Goal: Task Accomplishment & Management: Manage account settings

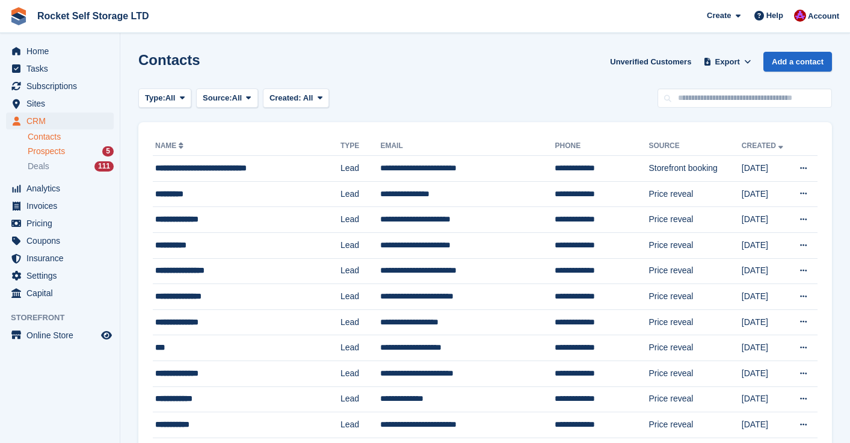
click at [46, 155] on span "Prospects" at bounding box center [46, 151] width 37 height 11
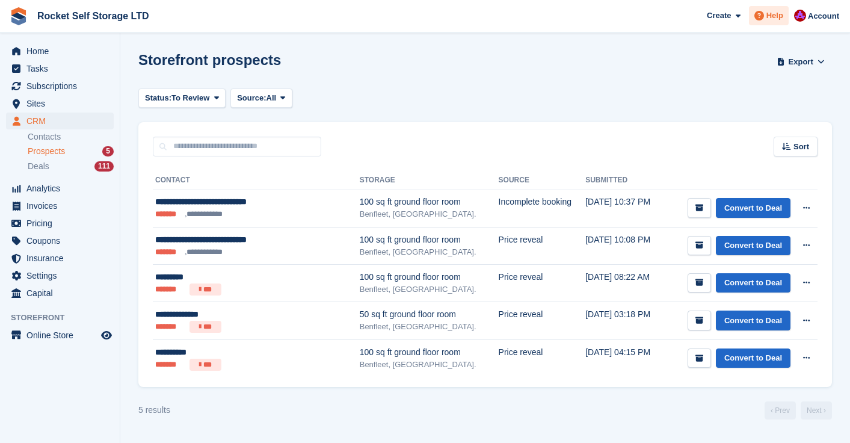
click at [782, 13] on span "Help" at bounding box center [775, 16] width 17 height 12
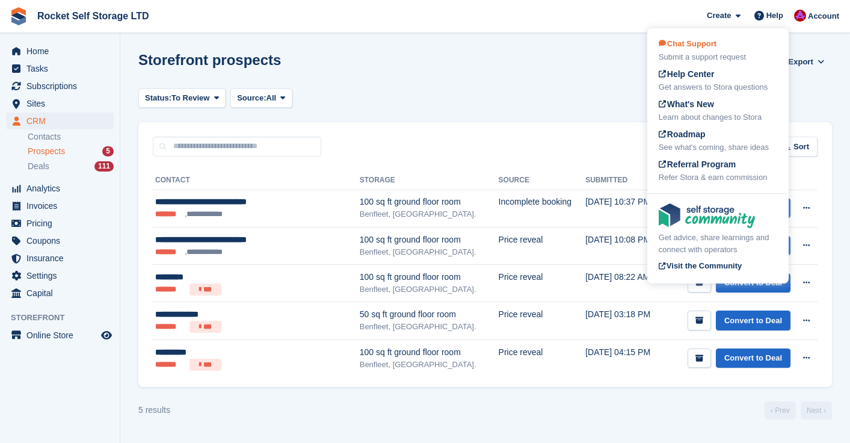
click at [698, 43] on span "Chat Support" at bounding box center [688, 43] width 58 height 9
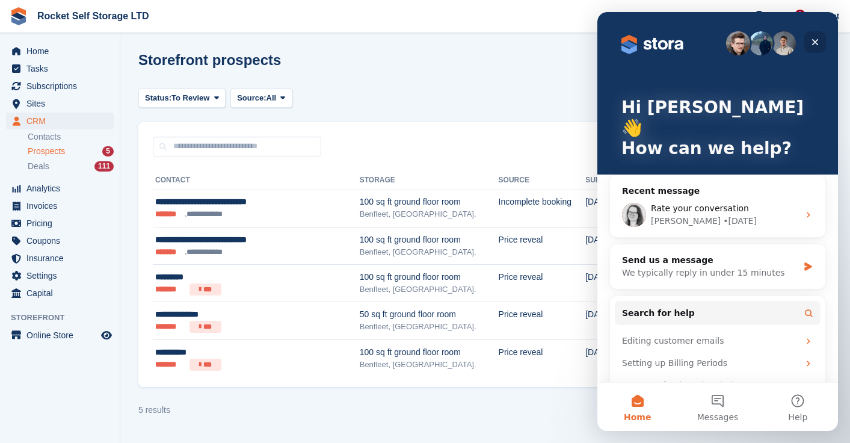
click at [813, 40] on icon "Close" at bounding box center [816, 42] width 7 height 7
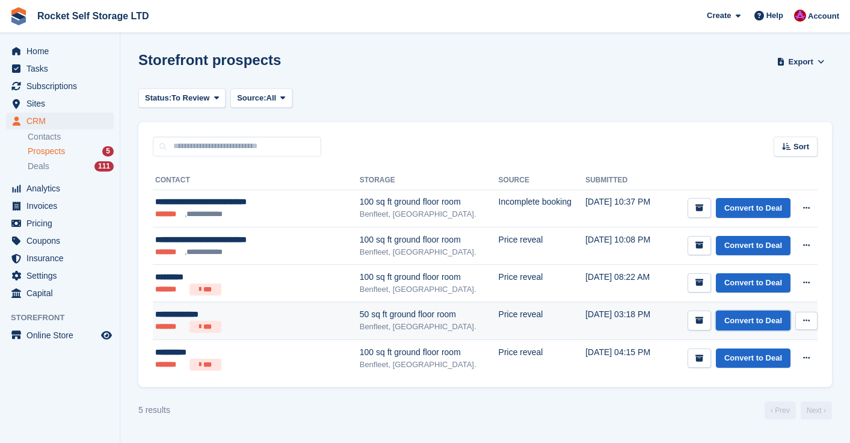
drag, startPoint x: 735, startPoint y: 319, endPoint x: 504, endPoint y: 312, distance: 230.6
click at [735, 319] on link "Convert to Deal" at bounding box center [753, 321] width 75 height 20
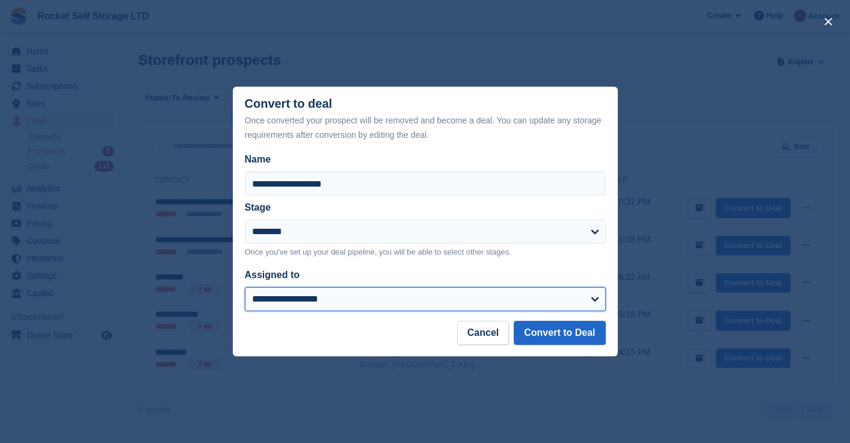
click at [305, 296] on select "**********" at bounding box center [425, 299] width 361 height 24
select select "****"
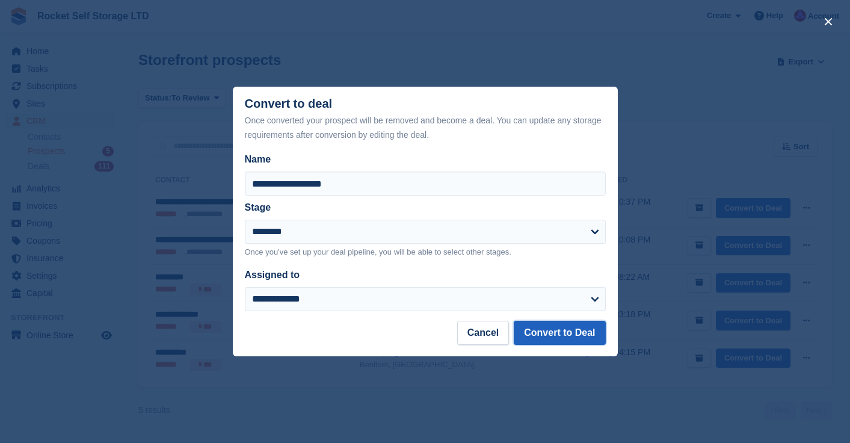
click at [560, 338] on button "Convert to Deal" at bounding box center [559, 333] width 91 height 24
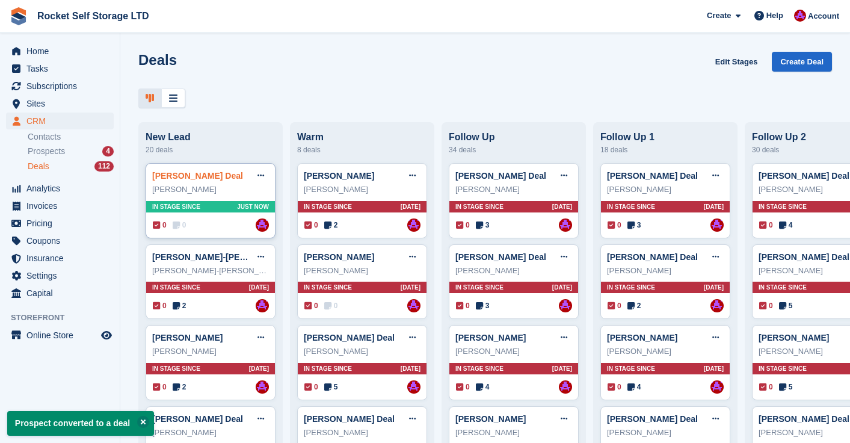
click at [183, 180] on link "Zoltan Wentzel Deal" at bounding box center [197, 176] width 91 height 10
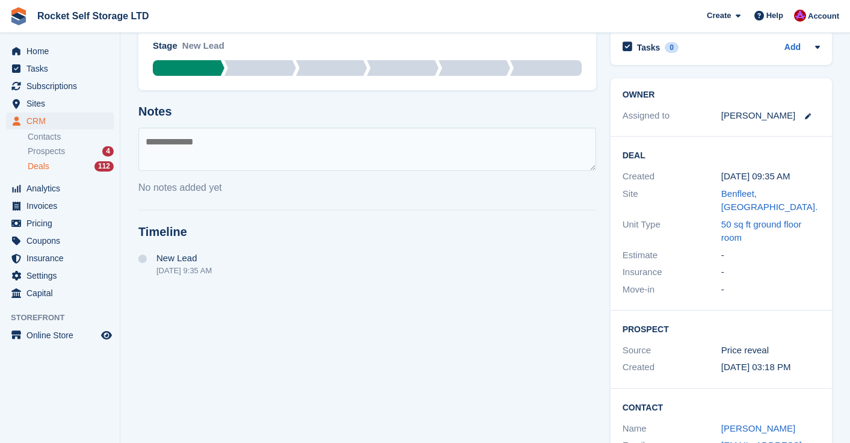
scroll to position [7, 0]
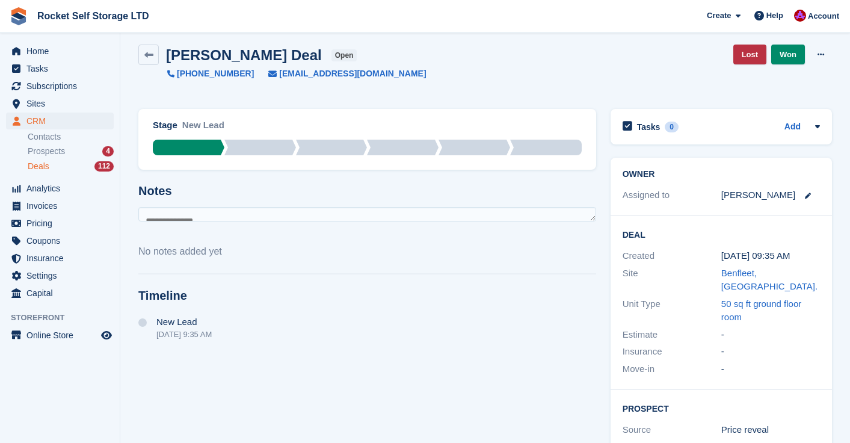
drag, startPoint x: 594, startPoint y: 249, endPoint x: 563, endPoint y: 210, distance: 49.3
click at [590, 213] on textarea at bounding box center [367, 214] width 458 height 14
click at [820, 55] on icon at bounding box center [821, 55] width 7 height 8
click at [757, 105] on p "Delete Deal" at bounding box center [774, 104] width 105 height 16
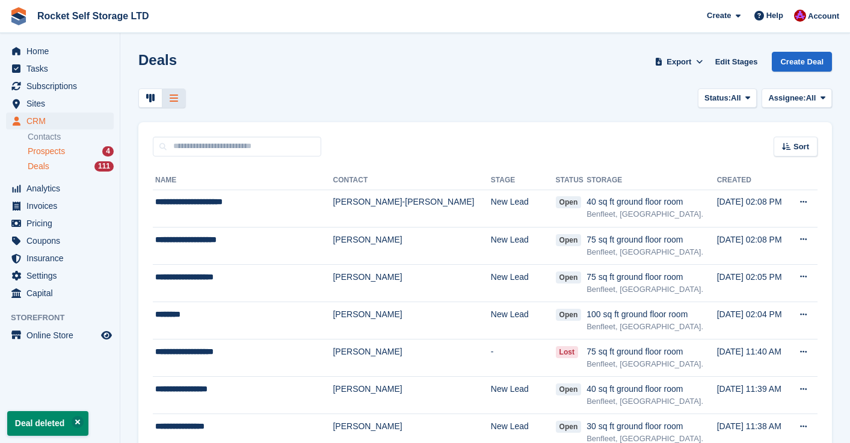
click at [48, 150] on span "Prospects" at bounding box center [46, 151] width 37 height 11
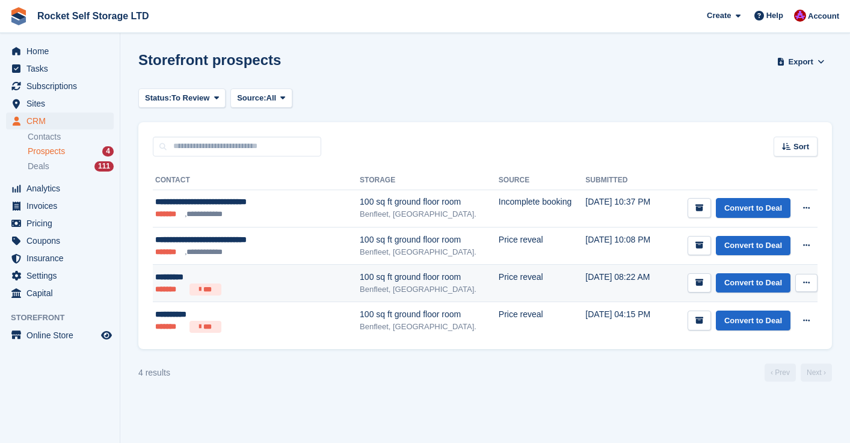
click at [183, 281] on div "*********" at bounding box center [241, 277] width 172 height 13
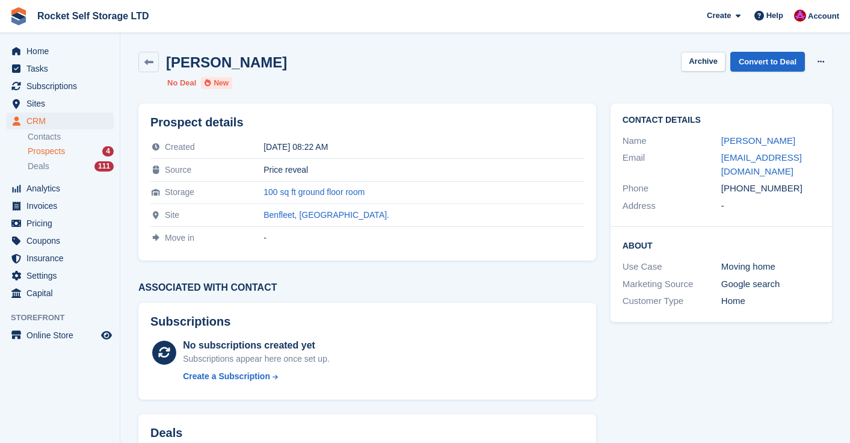
drag, startPoint x: 279, startPoint y: 148, endPoint x: 415, endPoint y: 235, distance: 160.8
click at [414, 235] on tbody "Created [DATE] 08:22 AM Source Price reveal Storage 100 sq ft ground floor room…" at bounding box center [367, 193] width 434 height 113
click at [414, 235] on div "-" at bounding box center [424, 238] width 320 height 10
drag, startPoint x: 280, startPoint y: 149, endPoint x: 443, endPoint y: 237, distance: 184.7
click at [443, 237] on tbody "Created [DATE] 08:22 AM Source Price reveal Storage 100 sq ft ground floor room…" at bounding box center [367, 193] width 434 height 113
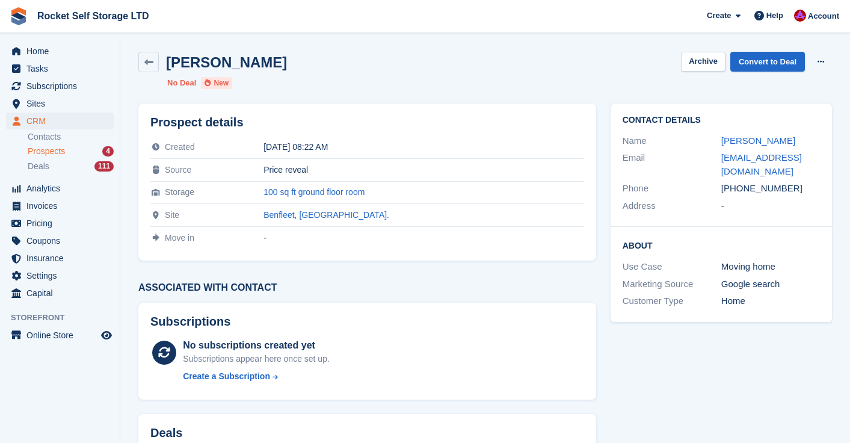
click at [442, 237] on div "-" at bounding box center [424, 238] width 320 height 10
drag, startPoint x: 281, startPoint y: 147, endPoint x: 436, endPoint y: 163, distance: 156.1
click at [436, 163] on tbody "Created [DATE] 08:22 AM Source Price reveal Storage 100 sq ft ground floor room…" at bounding box center [367, 193] width 434 height 113
click at [436, 162] on td "Price reveal" at bounding box center [424, 170] width 320 height 23
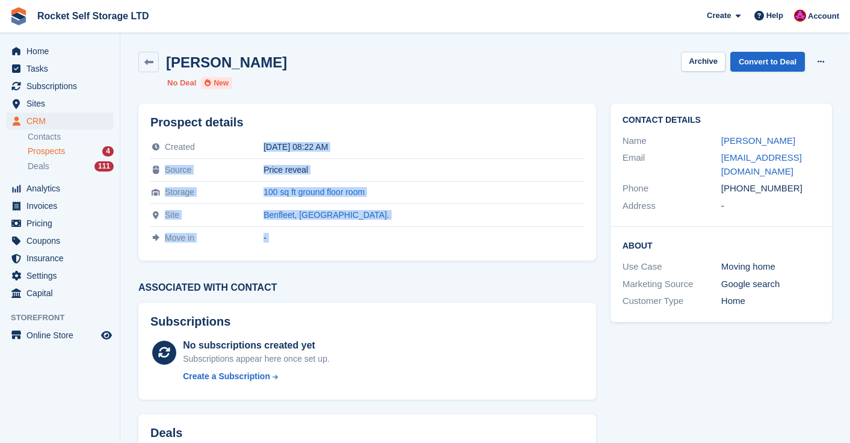
drag, startPoint x: 262, startPoint y: 145, endPoint x: 412, endPoint y: 276, distance: 199.2
click at [412, 277] on div "Prospect details Created 11 Aug 2025, 08:22 AM Source Price reveal Storage 100 …" at bounding box center [367, 362] width 472 height 533
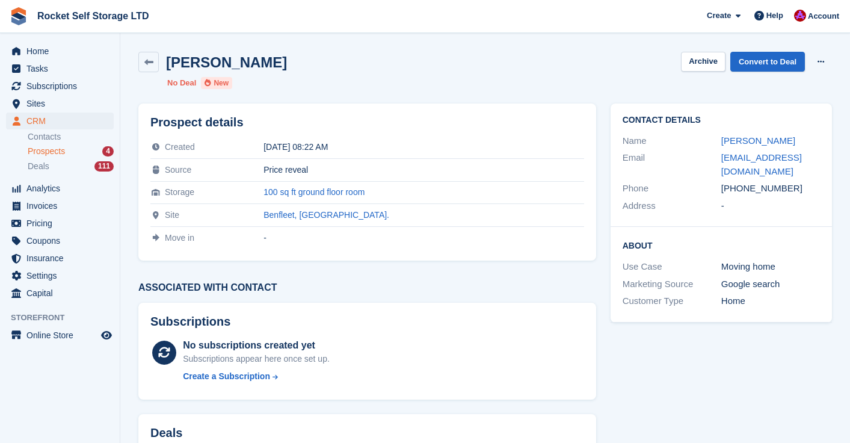
drag, startPoint x: 270, startPoint y: 146, endPoint x: 424, endPoint y: 235, distance: 178.5
click at [424, 235] on tbody "Created 11 Aug 2025, 08:22 AM Source Price reveal Storage 100 sq ft ground floo…" at bounding box center [367, 193] width 434 height 113
click at [423, 235] on div "-" at bounding box center [424, 238] width 320 height 10
drag, startPoint x: 274, startPoint y: 241, endPoint x: 134, endPoint y: 130, distance: 179.1
click at [134, 130] on div "Prospect details Created 11 Aug 2025, 08:22 AM Source Price reveal Storage 100 …" at bounding box center [367, 182] width 472 height 172
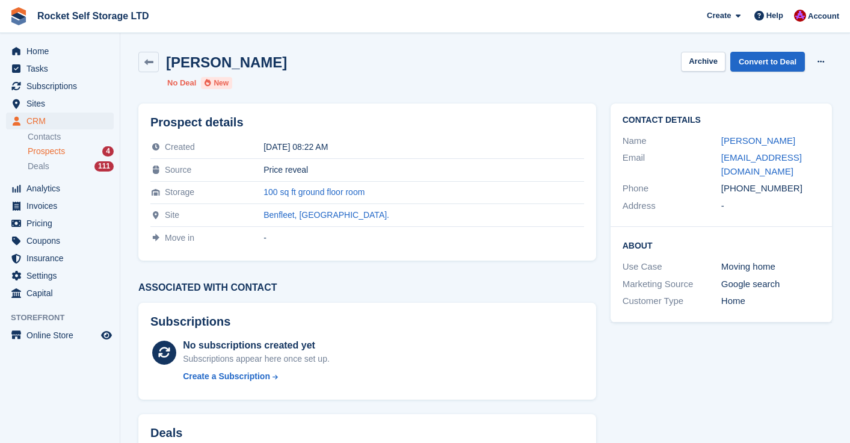
click at [316, 81] on ul "No Deal New" at bounding box center [359, 83] width 385 height 12
drag, startPoint x: 775, startPoint y: 65, endPoint x: 605, endPoint y: 89, distance: 172.0
click at [775, 66] on link "Convert to Deal" at bounding box center [768, 62] width 75 height 20
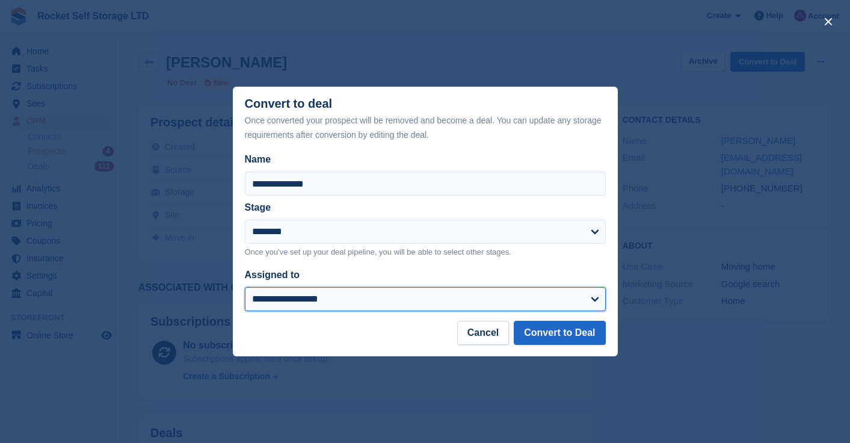
click at [387, 300] on select "**********" at bounding box center [425, 299] width 361 height 24
select select "****"
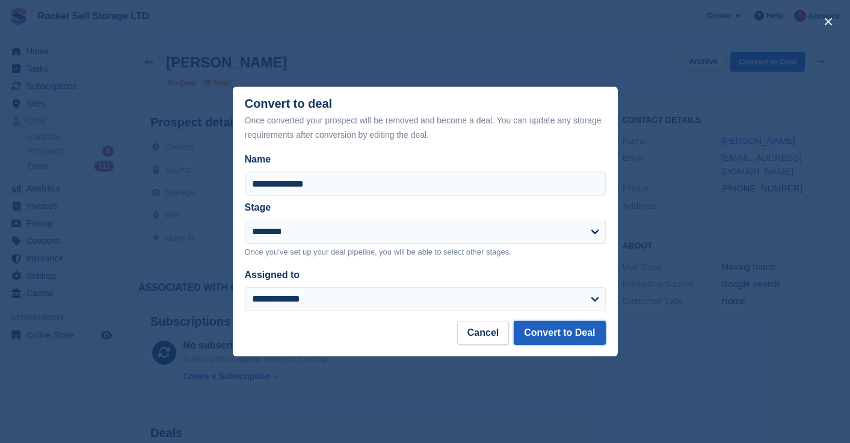
click at [550, 332] on button "Convert to Deal" at bounding box center [559, 333] width 91 height 24
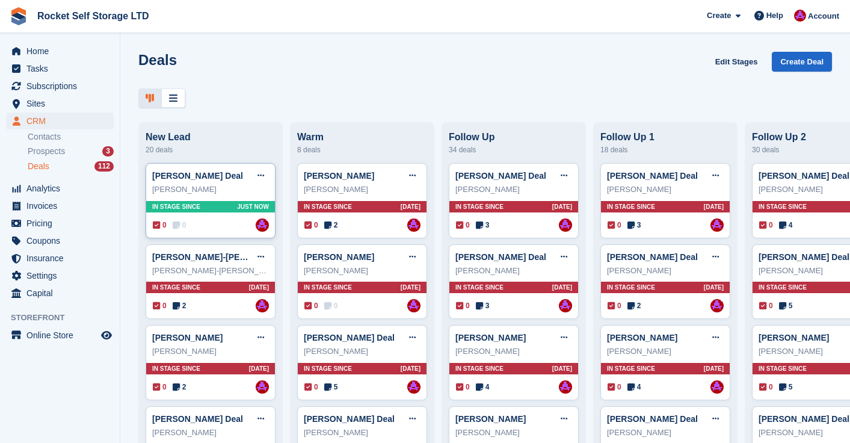
click at [193, 187] on div "[PERSON_NAME]" at bounding box center [210, 190] width 117 height 12
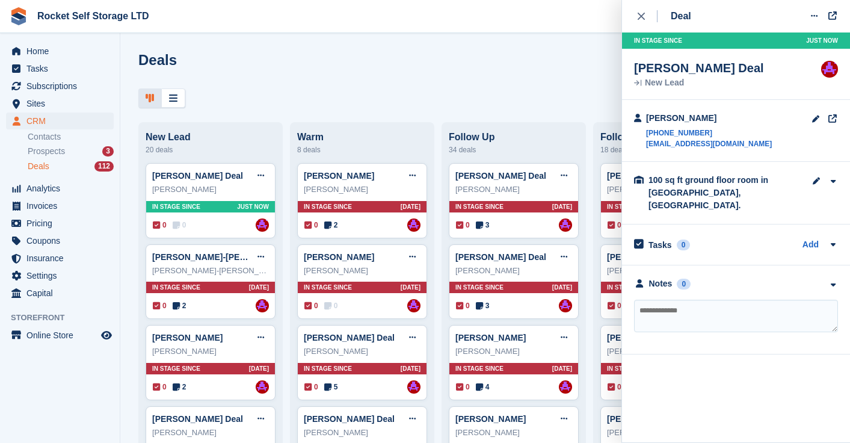
click at [663, 300] on textarea at bounding box center [736, 316] width 204 height 33
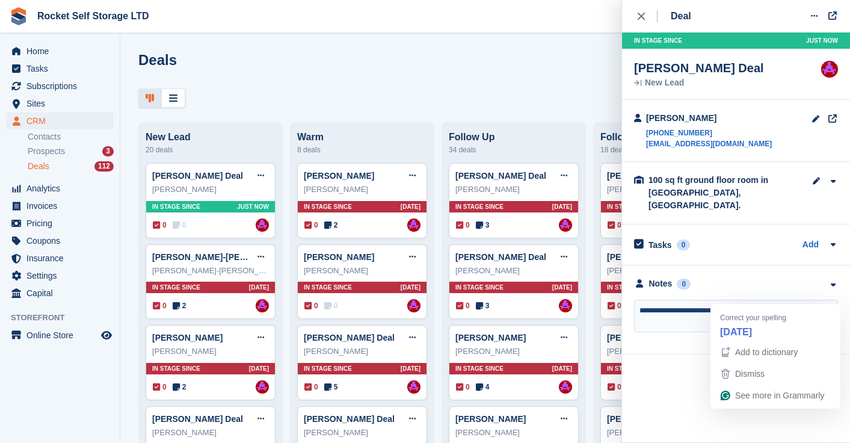
click at [742, 300] on textarea "**********" at bounding box center [736, 316] width 204 height 33
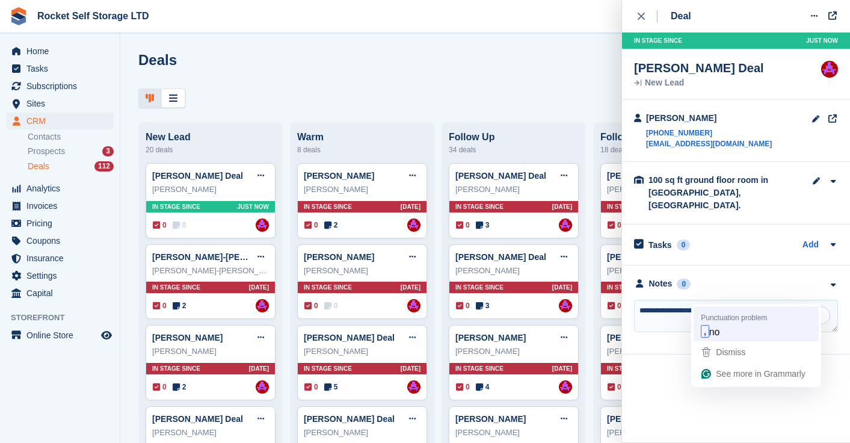
type textarea "**********"
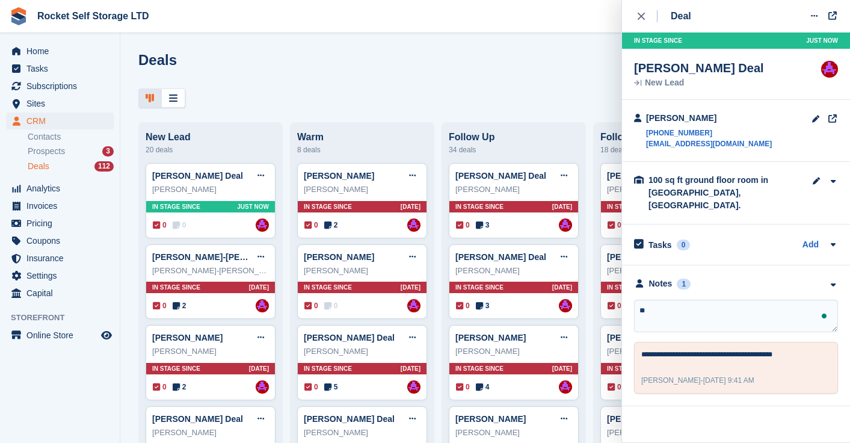
type textarea "***"
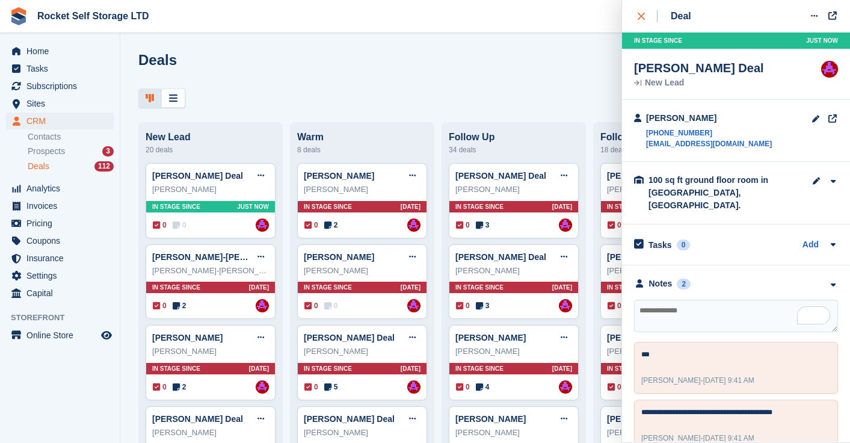
click at [639, 17] on icon "close" at bounding box center [641, 16] width 7 height 7
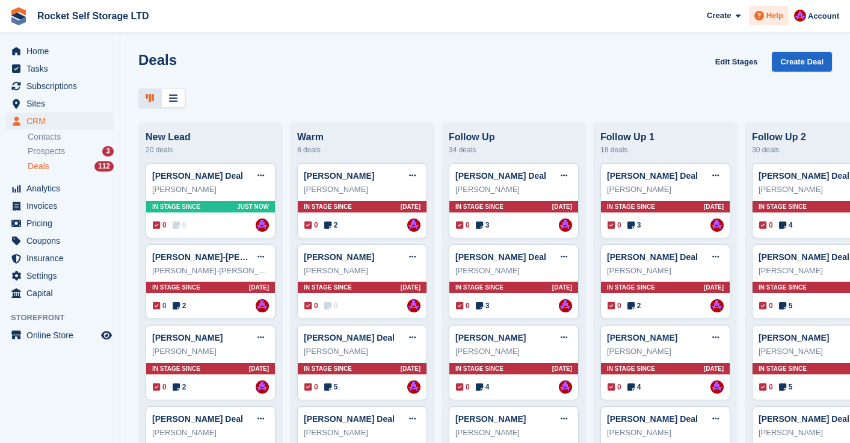
click at [769, 17] on span "Help" at bounding box center [775, 16] width 17 height 12
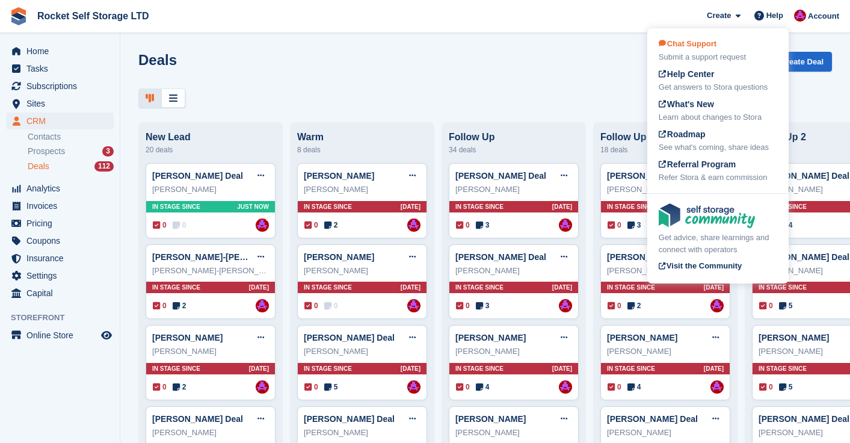
click at [709, 48] on span "Chat Support" at bounding box center [688, 43] width 58 height 9
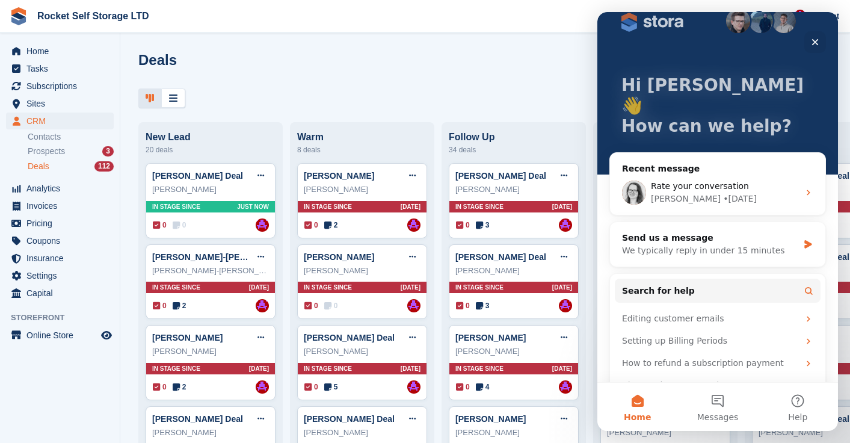
scroll to position [28, 0]
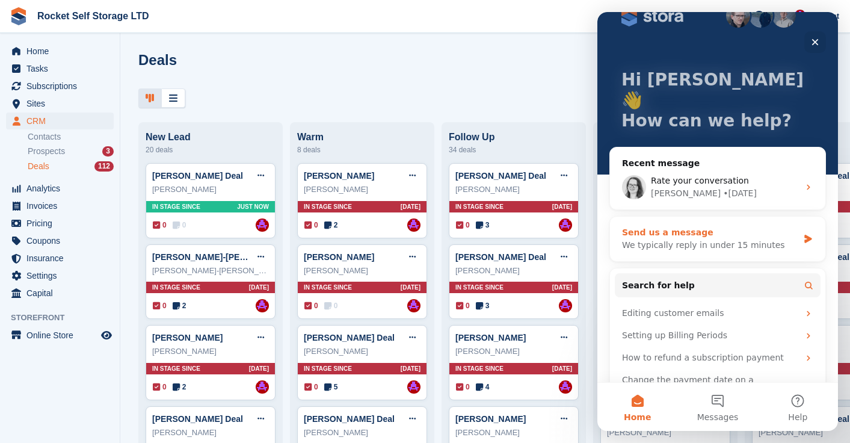
click at [660, 239] on div "We typically reply in under 15 minutes" at bounding box center [710, 245] width 176 height 13
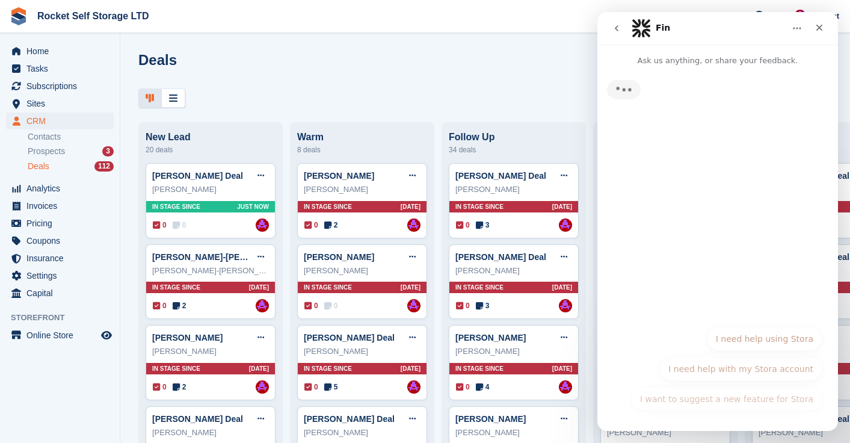
scroll to position [0, 0]
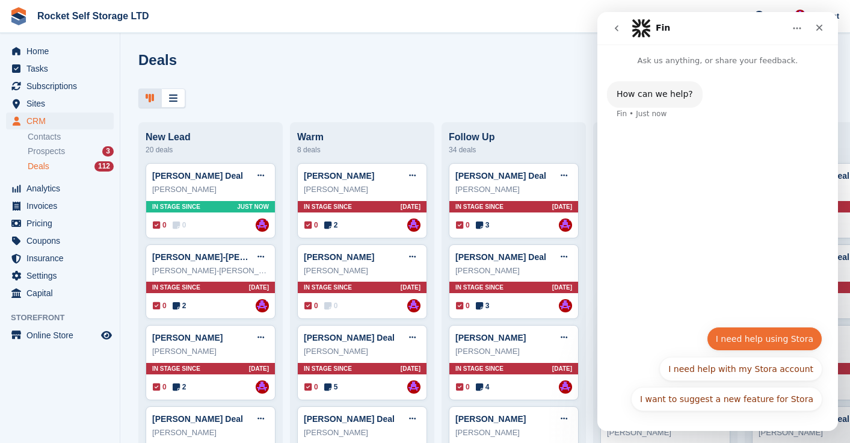
click at [763, 332] on button "I need help using Stora" at bounding box center [765, 339] width 116 height 24
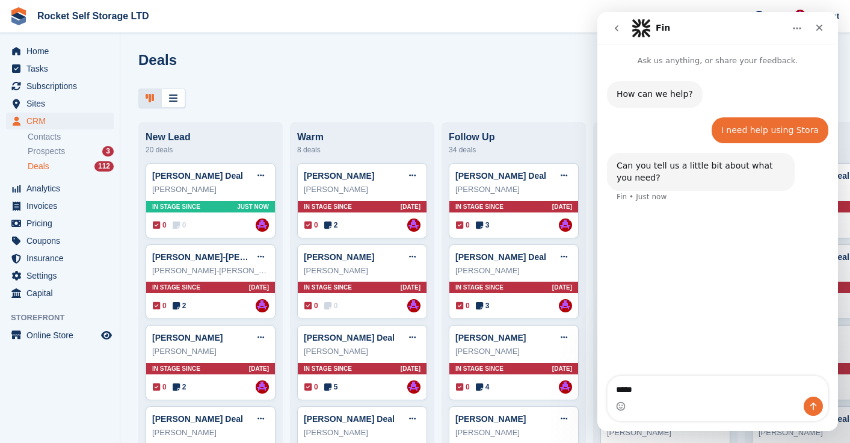
type textarea "******"
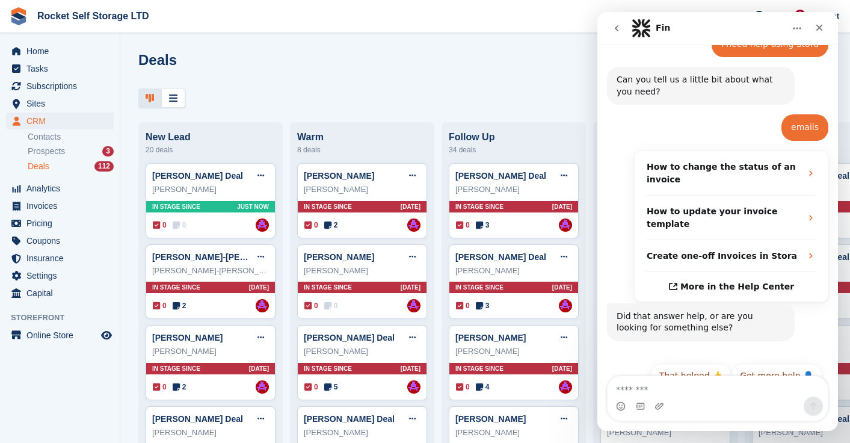
scroll to position [94, 0]
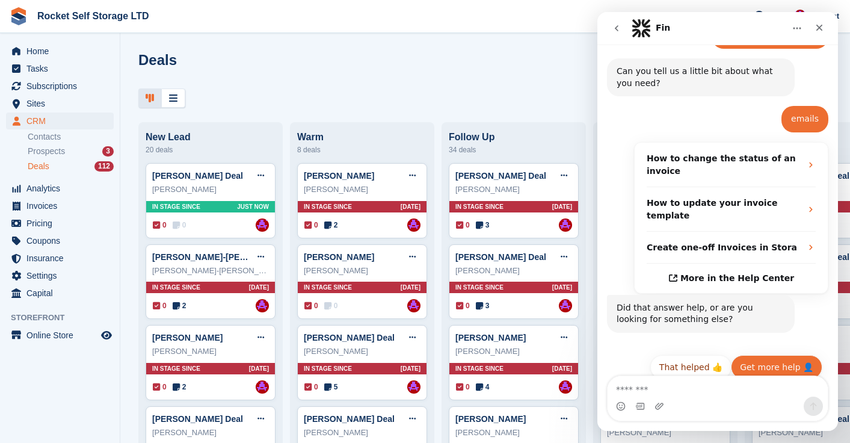
click at [783, 355] on button "Get more help 👤" at bounding box center [776, 367] width 91 height 24
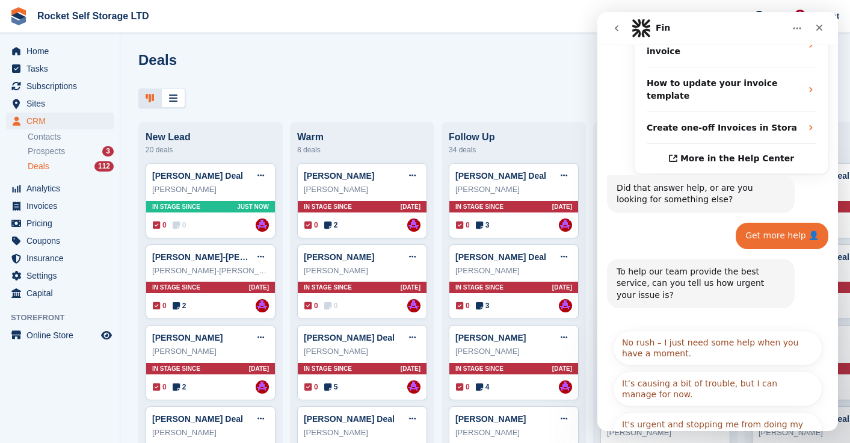
scroll to position [215, 0]
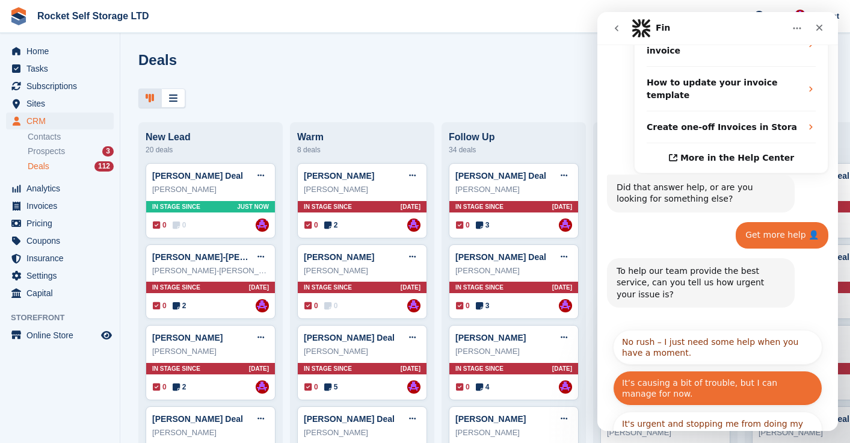
click at [708, 371] on button "It’s causing a bit of trouble, but I can manage for now." at bounding box center [717, 388] width 209 height 35
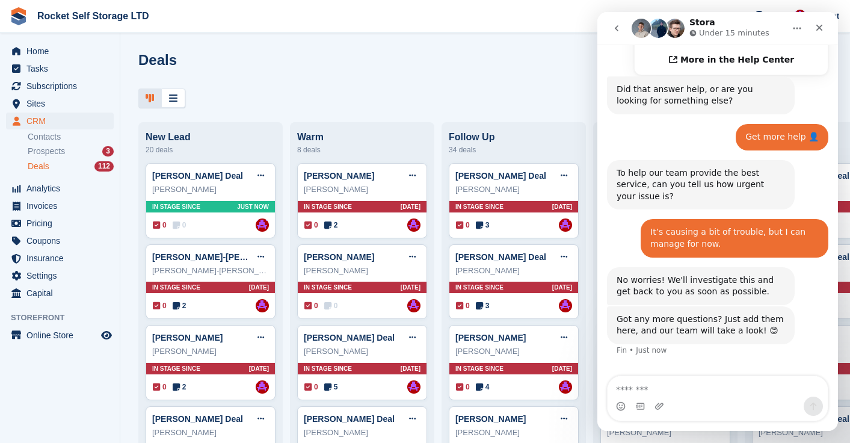
scroll to position [315, 0]
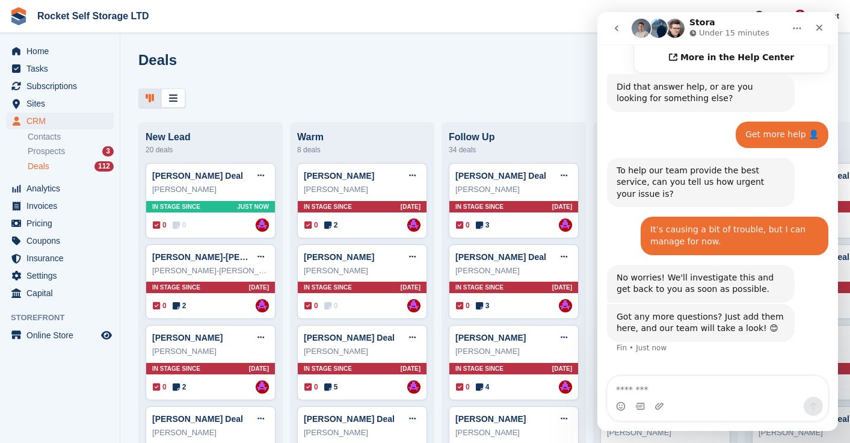
click at [648, 388] on textarea "Message…" at bounding box center [718, 386] width 220 height 20
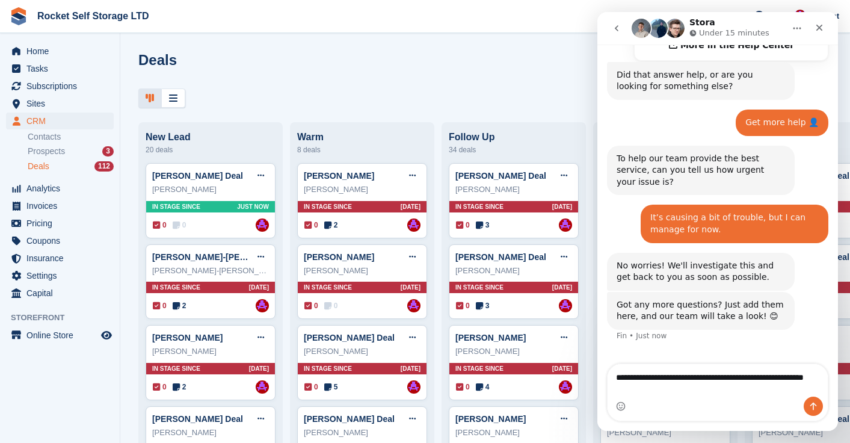
type textarea "**********"
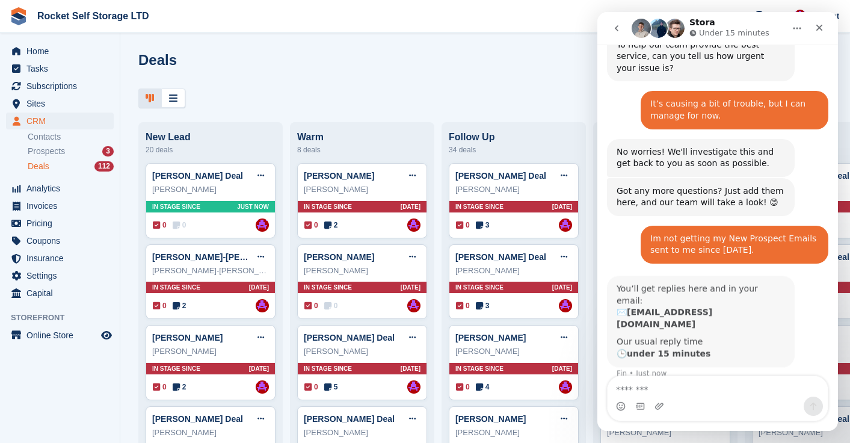
scroll to position [441, 0]
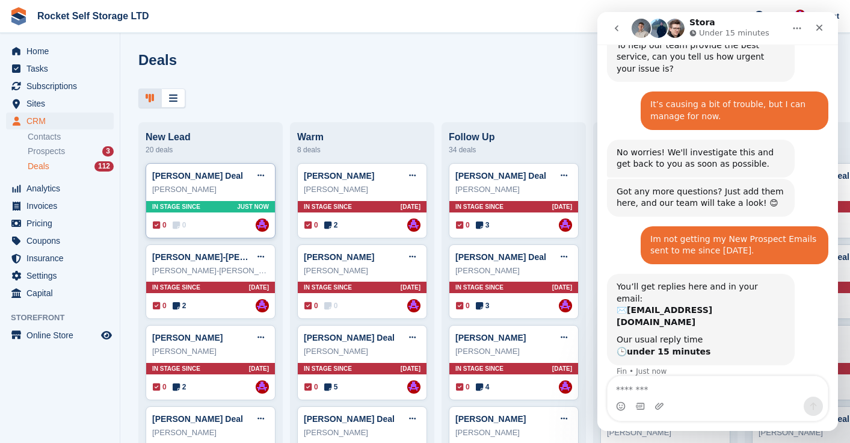
click at [211, 185] on div "[PERSON_NAME]" at bounding box center [210, 190] width 117 height 12
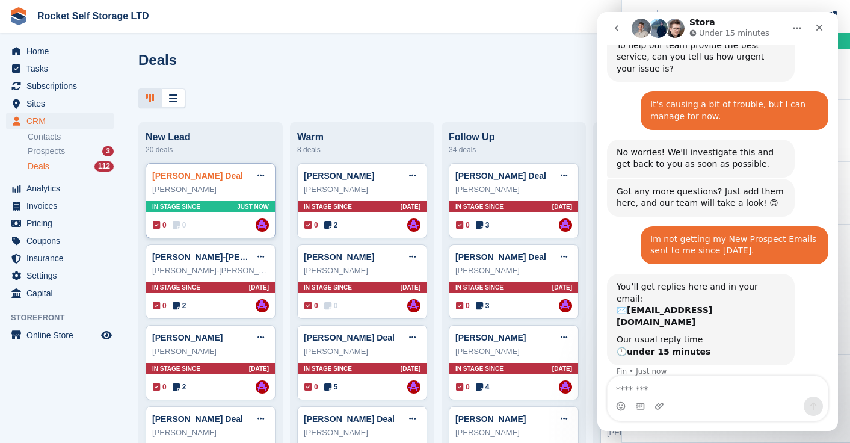
click at [167, 172] on link "[PERSON_NAME] Deal" at bounding box center [197, 176] width 91 height 10
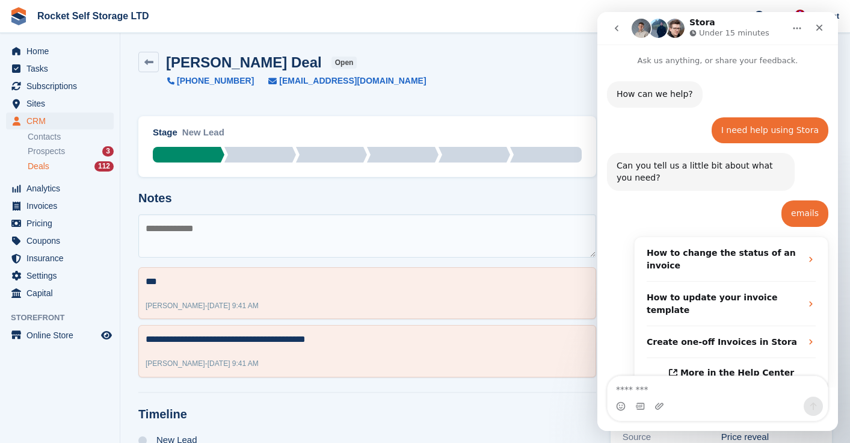
scroll to position [441, 0]
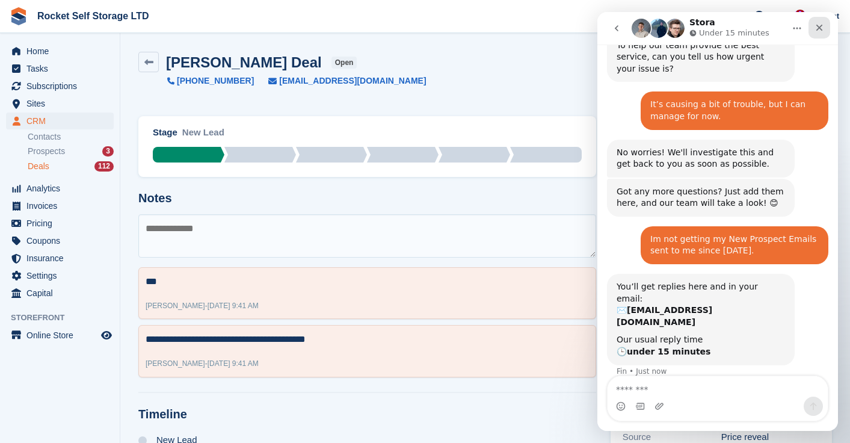
click at [817, 23] on icon "Close" at bounding box center [820, 28] width 10 height 10
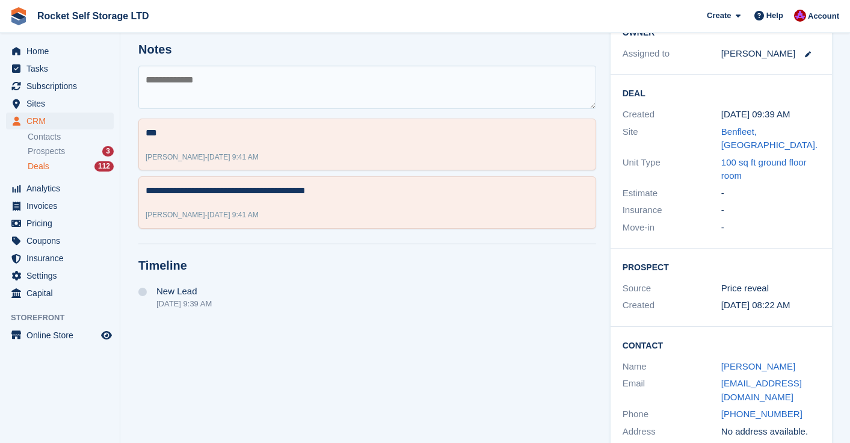
scroll to position [149, 0]
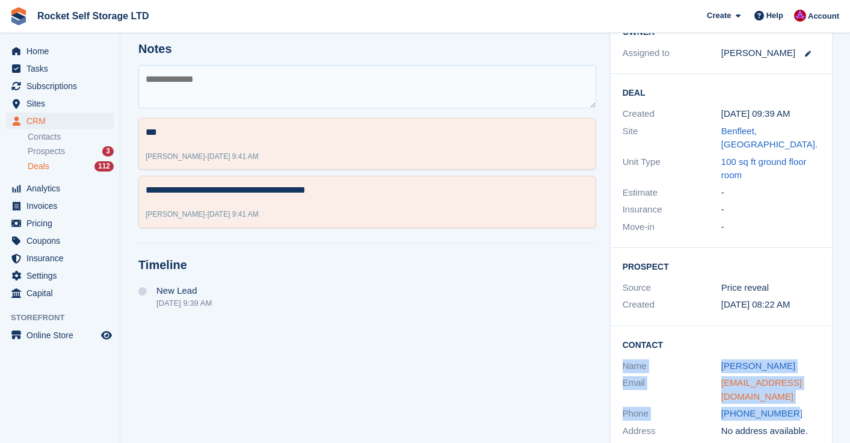
drag, startPoint x: 622, startPoint y: 350, endPoint x: 766, endPoint y: 366, distance: 144.1
click at [798, 383] on div "Contact Name John lowe Email loweskpr@sky.com Phone +447957323739 Address No ad…" at bounding box center [721, 389] width 221 height 126
copy div "Name John lowe Email loweskpr@sky.com Phone +447957323739"
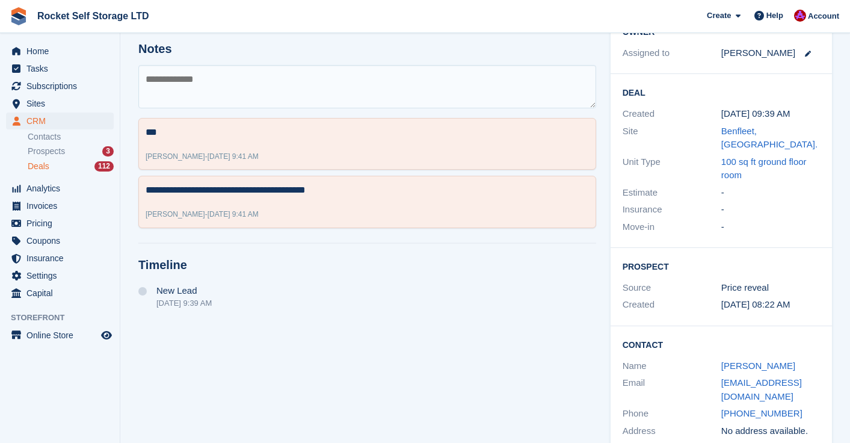
click at [708, 298] on div "Created" at bounding box center [672, 305] width 99 height 14
drag, startPoint x: 810, startPoint y: 388, endPoint x: 737, endPoint y: 385, distance: 72.3
click at [724, 407] on div "[PHONE_NUMBER]" at bounding box center [771, 414] width 99 height 14
copy link "[PHONE_NUMBER]"
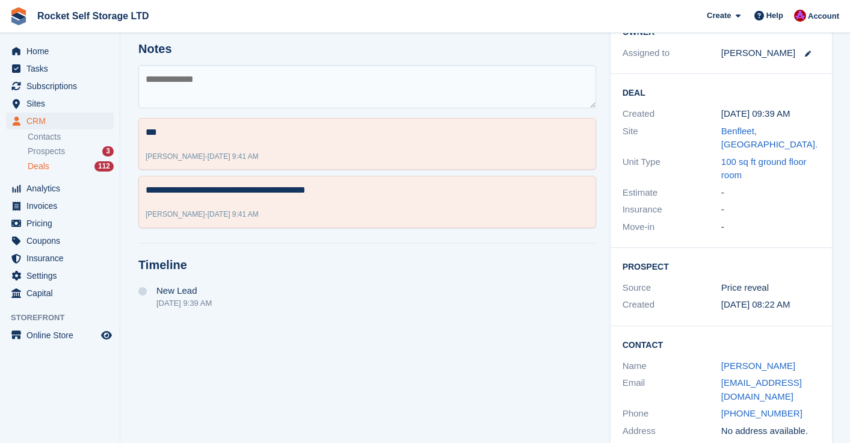
click at [688, 326] on div "Contact Name John lowe Email loweskpr@sky.com Phone +447957323739 Address No ad…" at bounding box center [721, 389] width 221 height 126
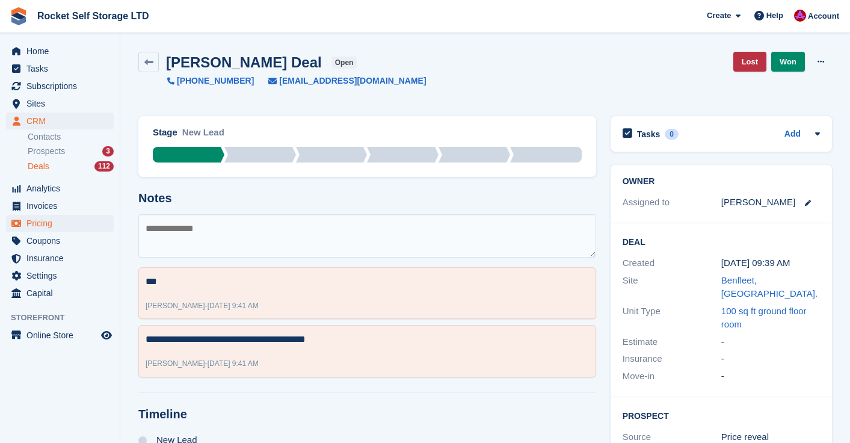
scroll to position [1, 0]
click at [111, 215] on link "Pricing" at bounding box center [60, 223] width 108 height 17
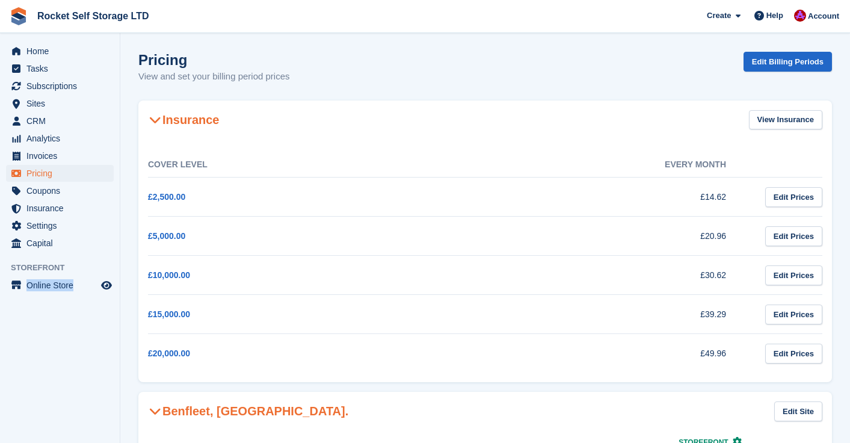
drag, startPoint x: 119, startPoint y: 342, endPoint x: 119, endPoint y: 355, distance: 12.6
click at [119, 355] on div "Home Tasks Subscriptions Subscriptions Subscriptions Contracts Price increases …" at bounding box center [60, 254] width 120 height 443
drag, startPoint x: 119, startPoint y: 355, endPoint x: 3, endPoint y: -31, distance: 402.7
click at [3, 0] on html "Rocket Self Storage LTD Create Subscription Invoice Contact Deal Discount Page …" at bounding box center [425, 221] width 850 height 443
click at [35, 117] on span "CRM" at bounding box center [62, 121] width 72 height 17
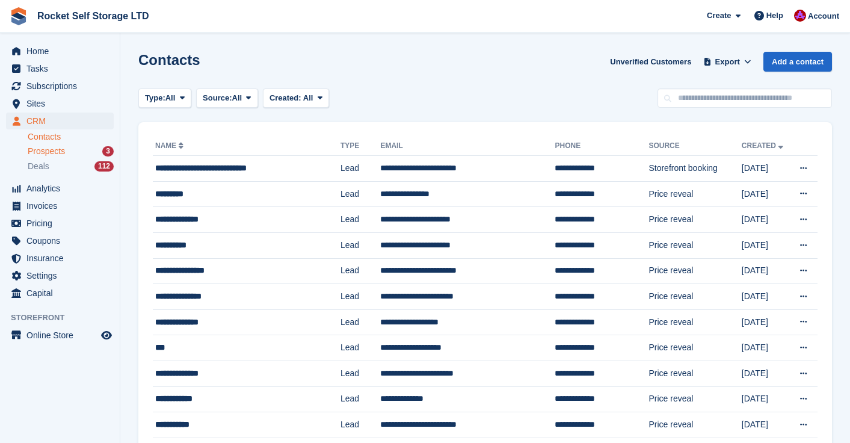
click at [49, 149] on span "Prospects" at bounding box center [46, 151] width 37 height 11
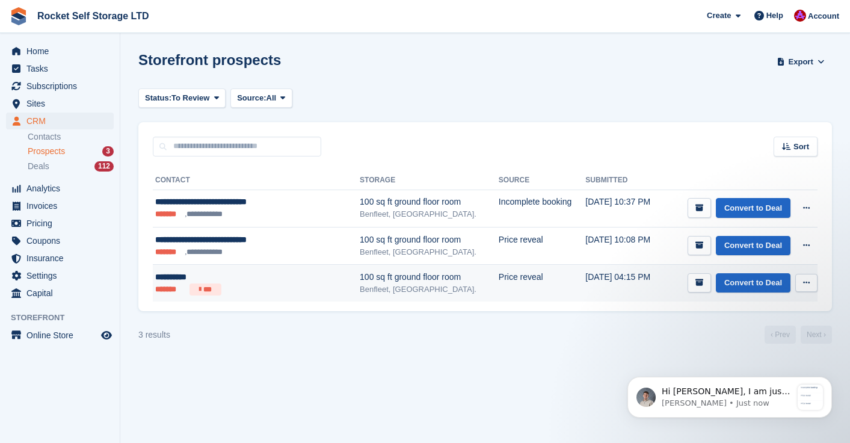
click at [213, 279] on div "**********" at bounding box center [241, 277] width 172 height 13
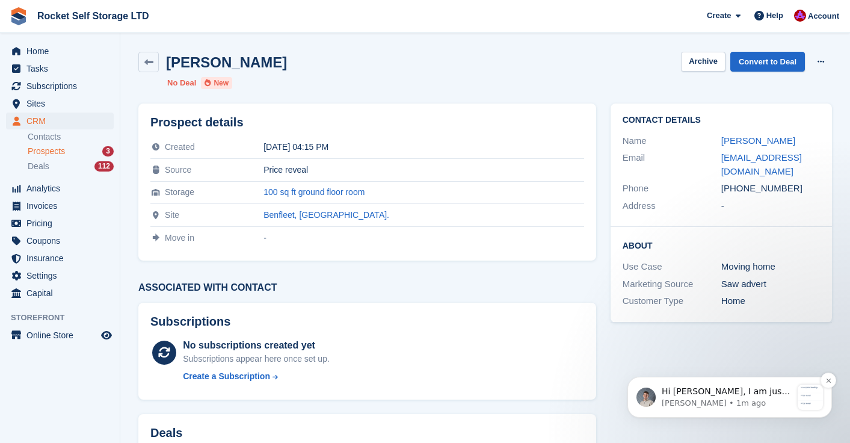
click at [692, 392] on p "Hi [PERSON_NAME], I am just looking at your prospects now and I am guessing you…" at bounding box center [727, 392] width 130 height 12
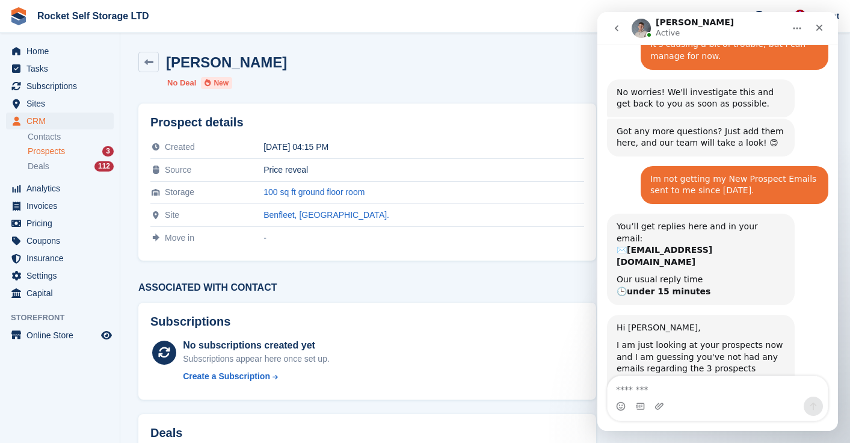
scroll to position [499, 0]
click at [667, 387] on img "Bradley says…" at bounding box center [697, 394] width 161 height 15
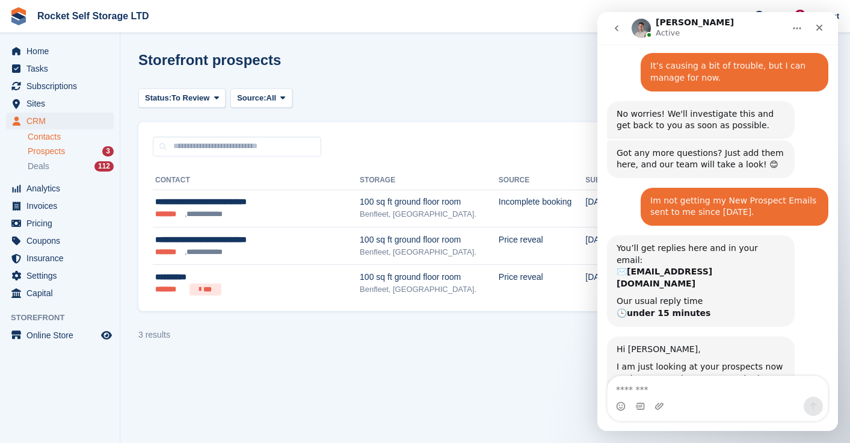
scroll to position [499, 0]
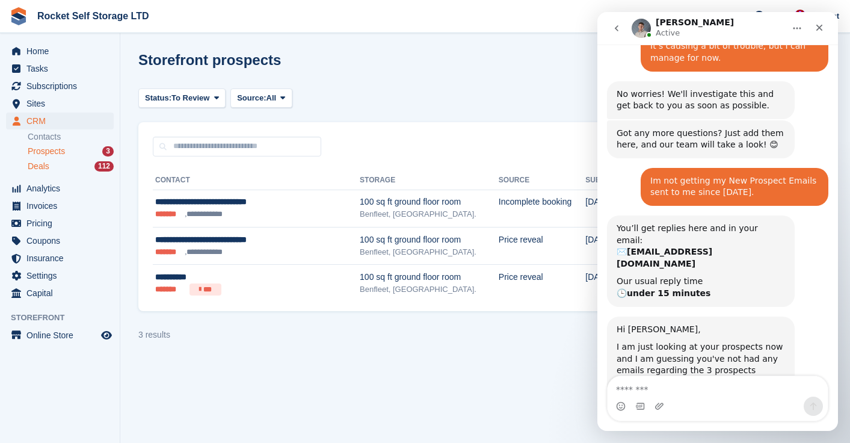
click at [44, 163] on span "Deals" at bounding box center [39, 166] width 22 height 11
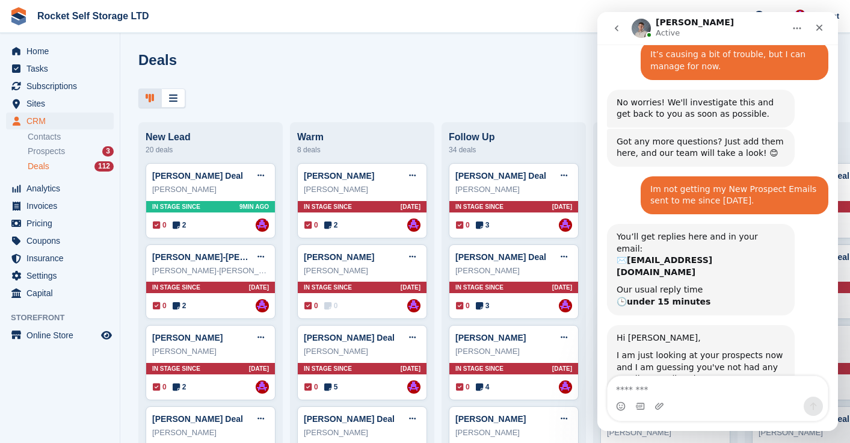
scroll to position [499, 0]
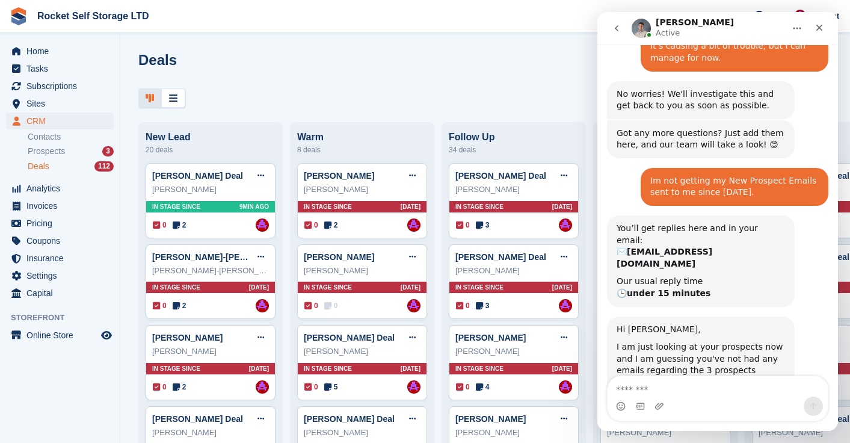
click at [645, 389] on textarea "Message…" at bounding box center [718, 386] width 220 height 20
type textarea "**********"
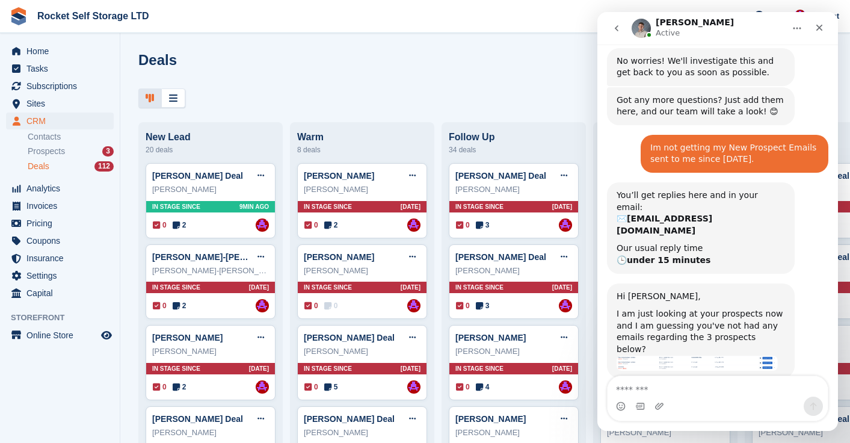
scroll to position [535, 0]
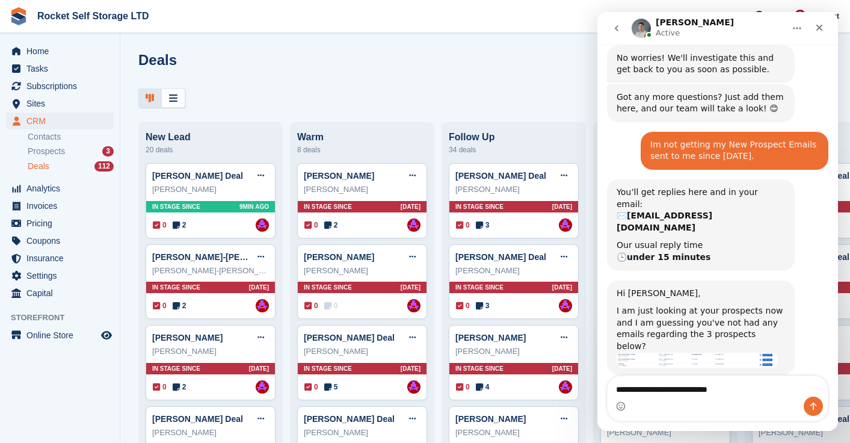
type textarea "**********"
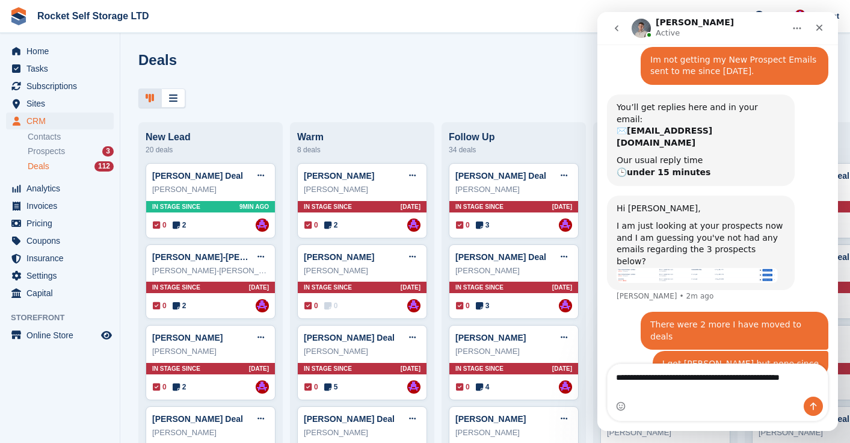
scroll to position [621, 0]
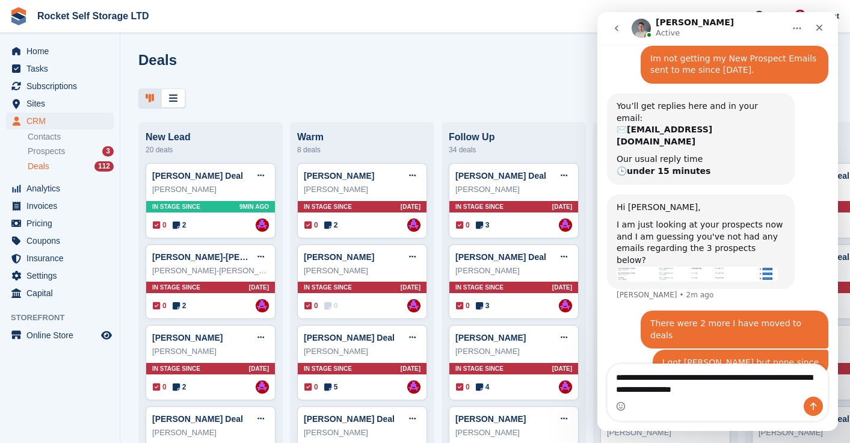
type textarea "**********"
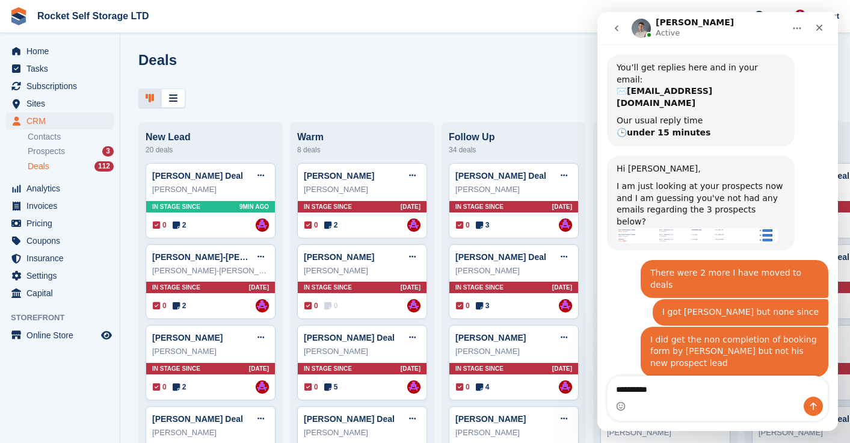
scroll to position [691, 0]
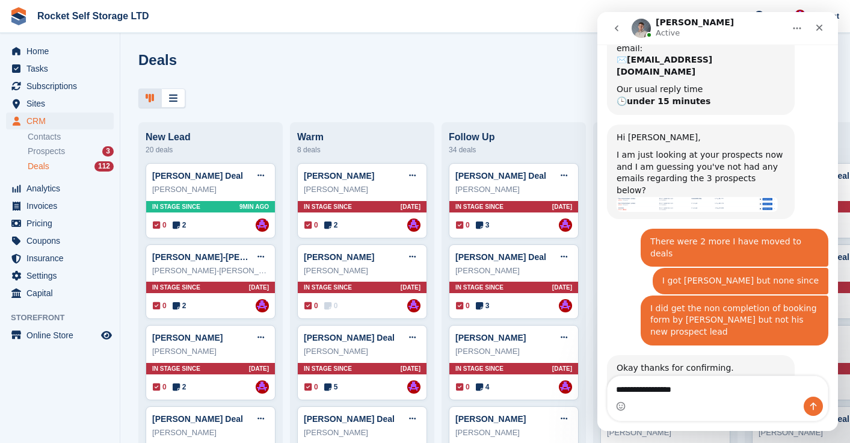
type textarea "**********"
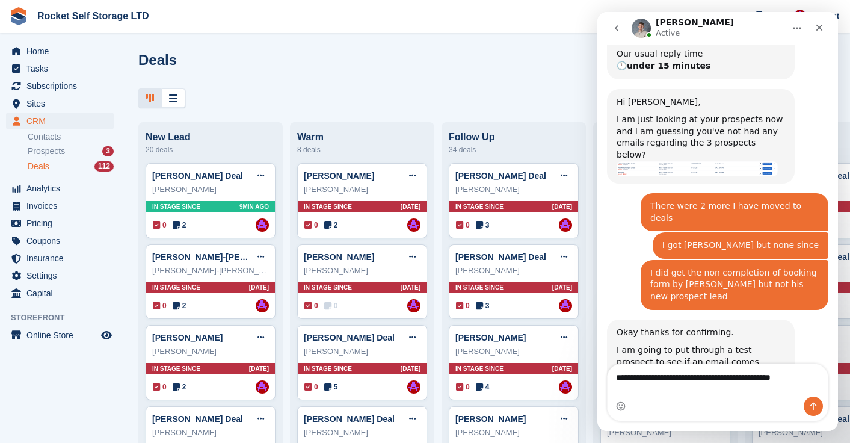
scroll to position [738, 0]
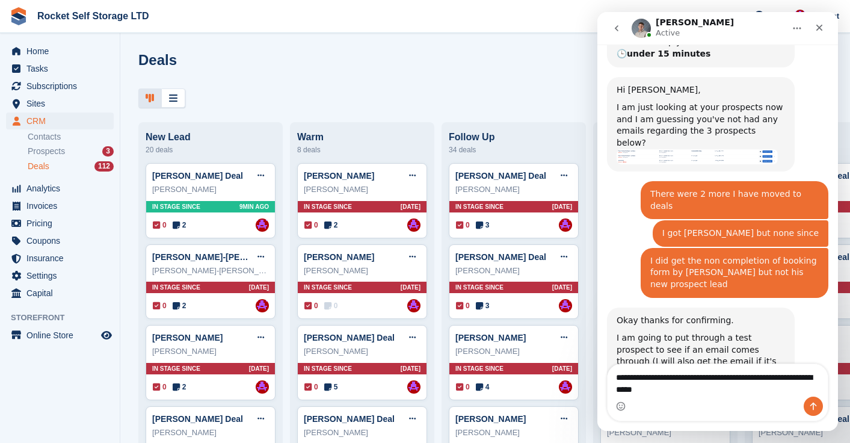
click at [667, 392] on textarea "**********" at bounding box center [718, 380] width 220 height 33
click at [684, 391] on textarea "**********" at bounding box center [718, 380] width 220 height 33
type textarea "**********"
click at [816, 405] on icon "Send a message…" at bounding box center [814, 406] width 10 height 10
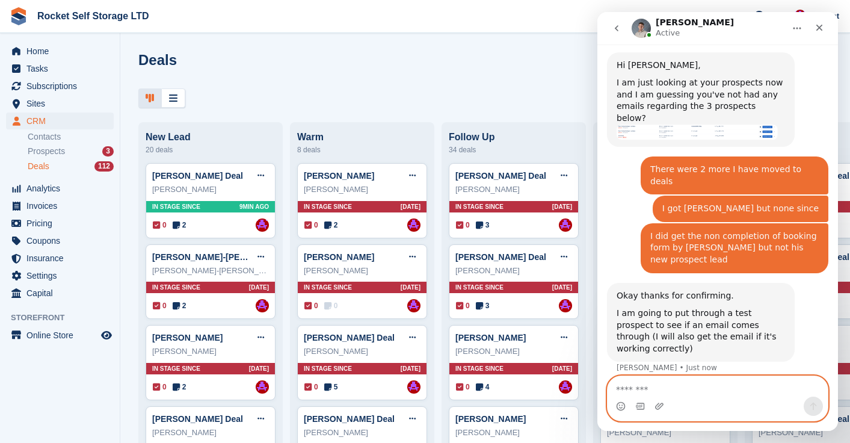
scroll to position [766, 0]
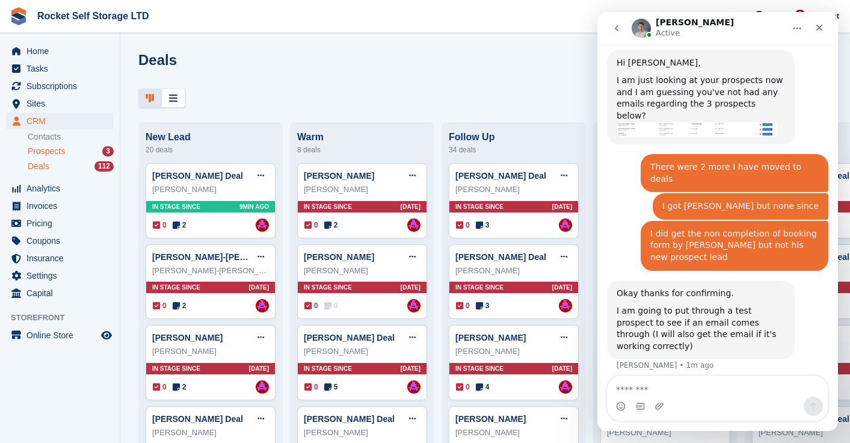
click at [60, 155] on span "Prospects" at bounding box center [46, 151] width 37 height 11
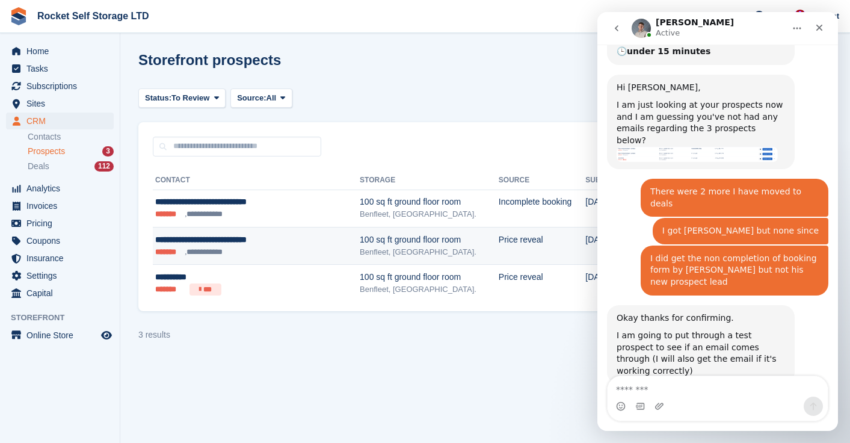
scroll to position [766, 0]
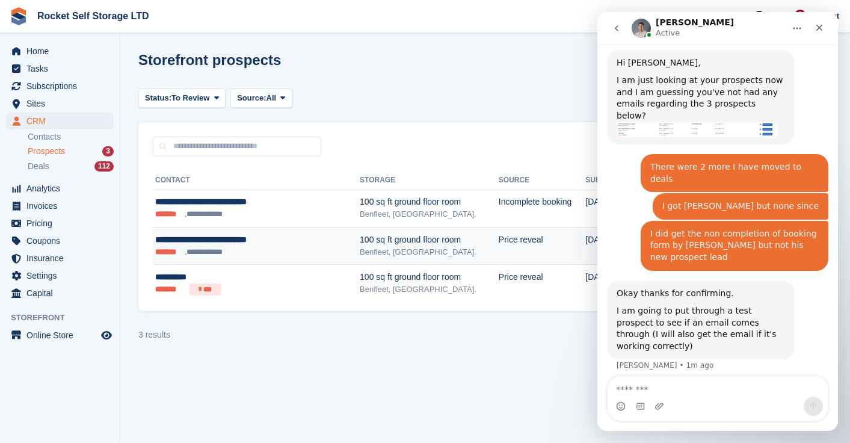
click at [226, 244] on div "**********" at bounding box center [241, 240] width 172 height 13
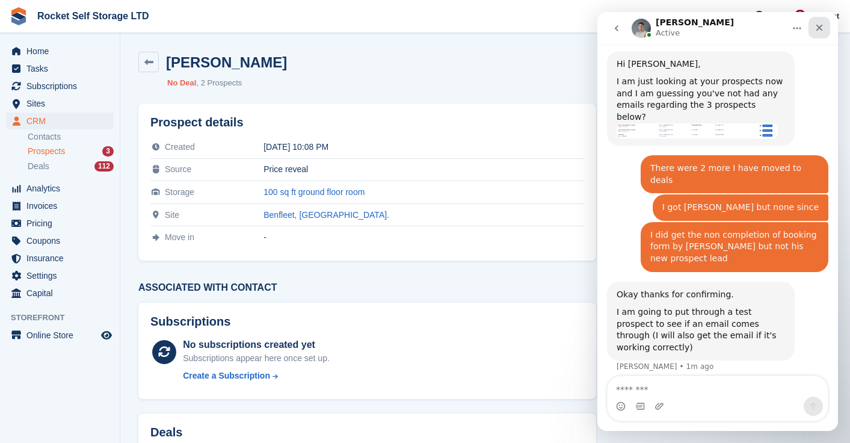
scroll to position [766, 0]
click at [821, 29] on icon "Close" at bounding box center [820, 28] width 10 height 10
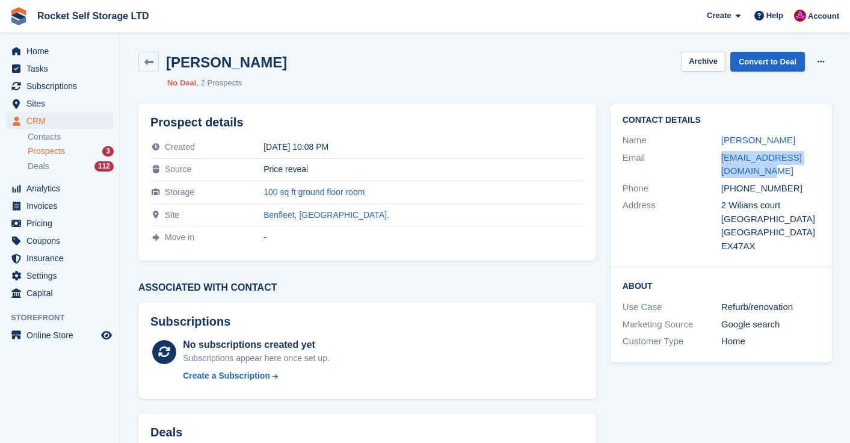
drag, startPoint x: 717, startPoint y: 172, endPoint x: 751, endPoint y: 181, distance: 34.2
click at [811, 180] on div "Email [EMAIL_ADDRESS][DOMAIN_NAME]" at bounding box center [721, 164] width 197 height 31
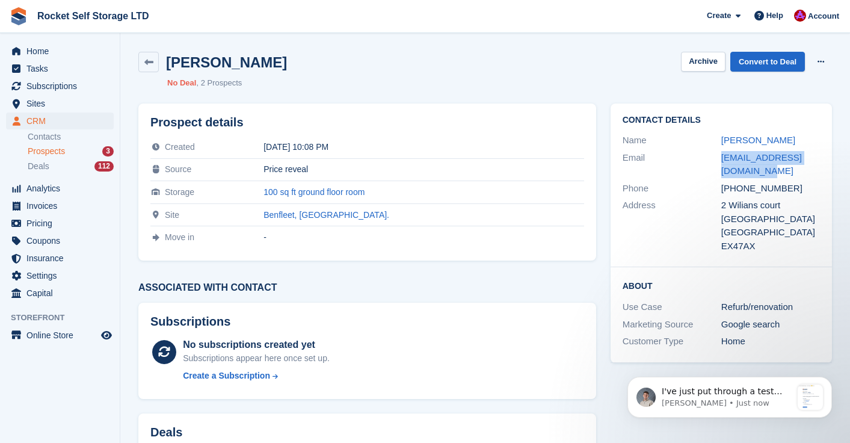
scroll to position [894, 0]
click at [692, 400] on p "[PERSON_NAME] • Just now" at bounding box center [727, 403] width 130 height 11
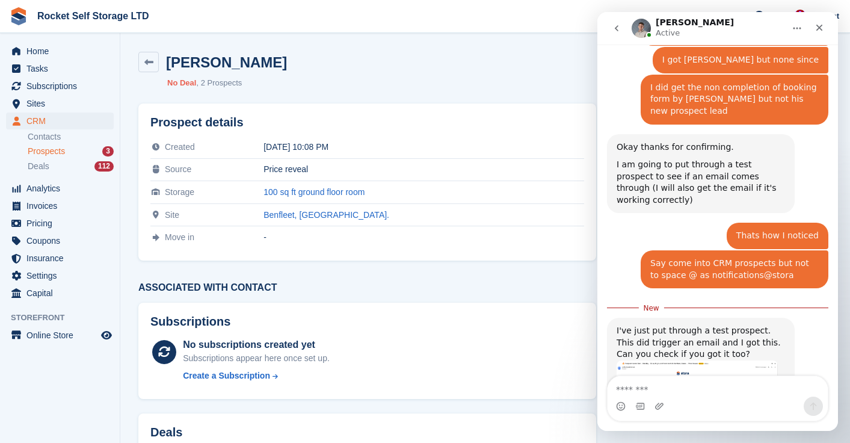
scroll to position [914, 0]
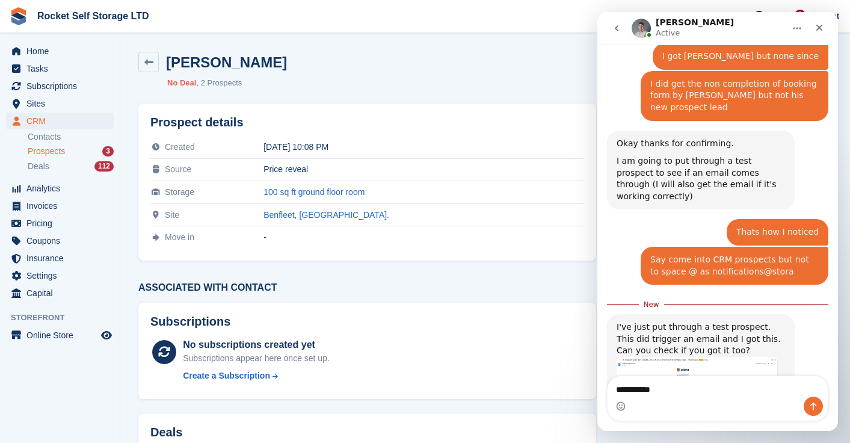
type textarea "**********"
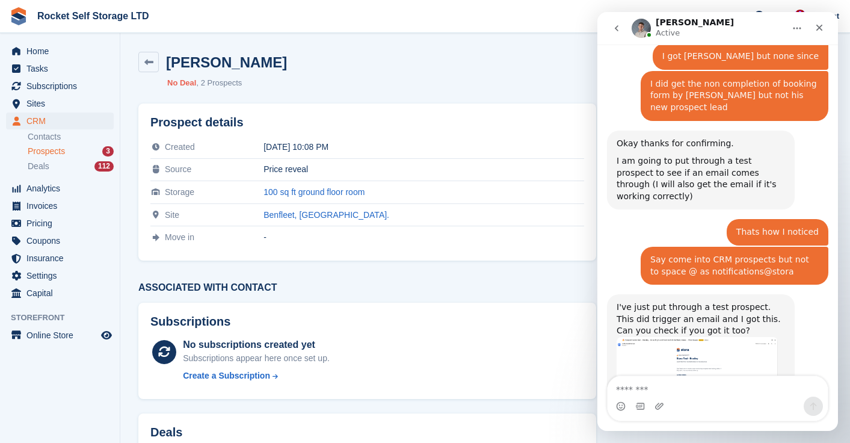
scroll to position [930, 0]
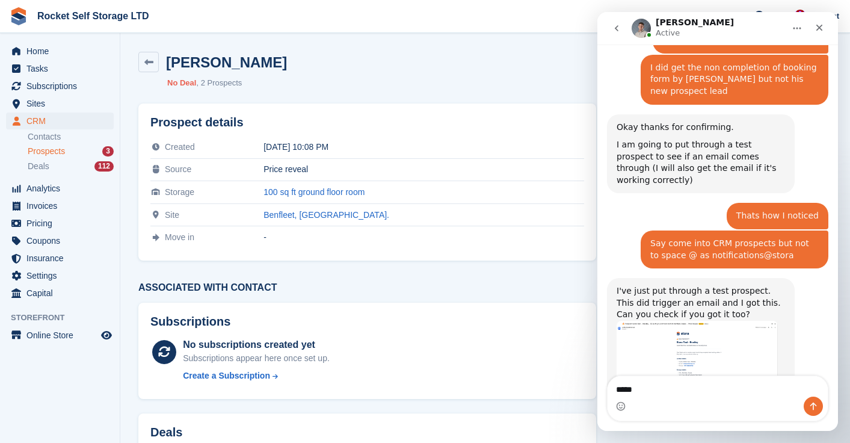
type textarea "******"
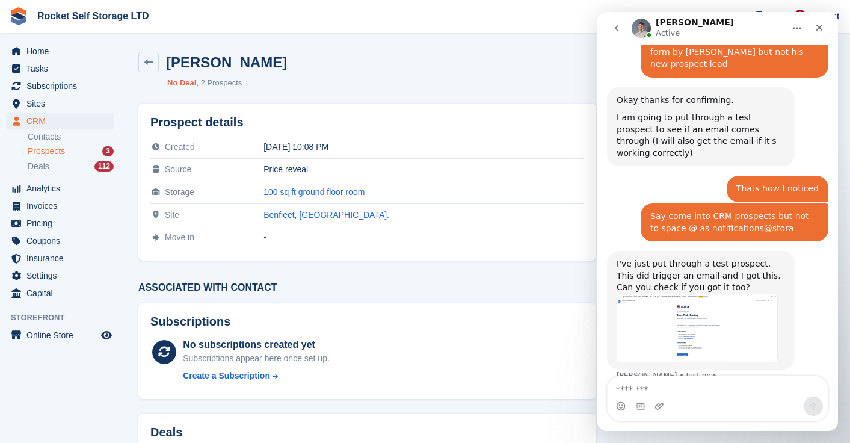
scroll to position [958, 0]
click at [405, 42] on section "[PERSON_NAME] Archive Convert to Deal Delete prospect No Deal 2 Prospects Prosp…" at bounding box center [485, 326] width 730 height 652
click at [150, 61] on icon at bounding box center [148, 62] width 9 height 9
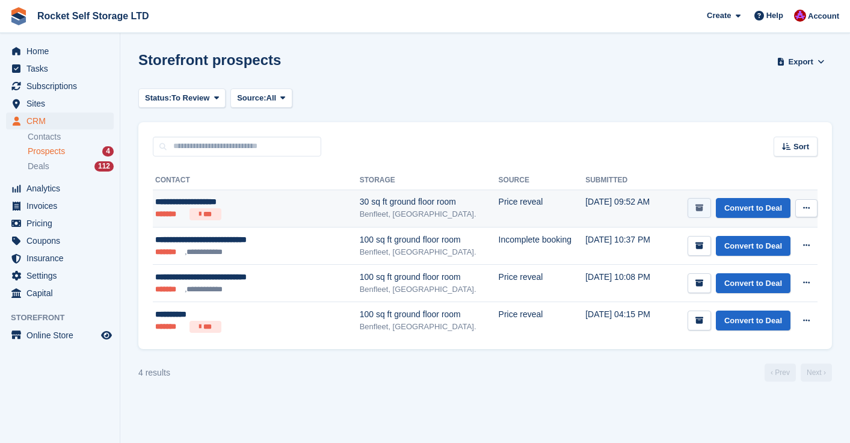
click at [699, 205] on icon "submit" at bounding box center [700, 208] width 8 height 8
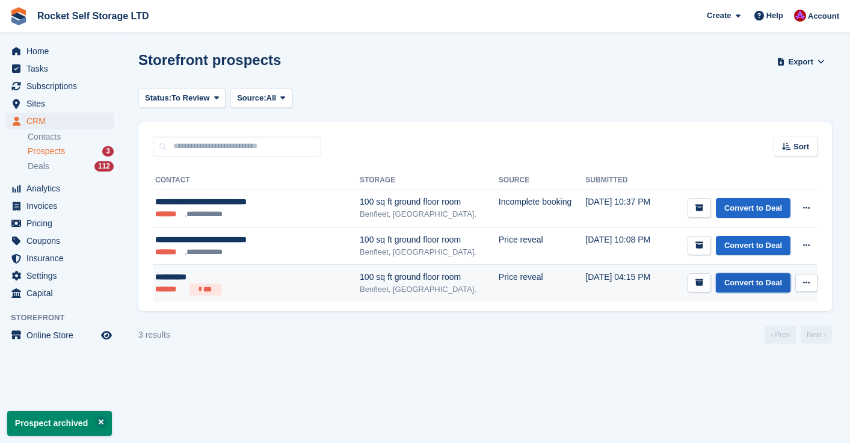
click at [773, 282] on link "Convert to Deal" at bounding box center [753, 283] width 75 height 20
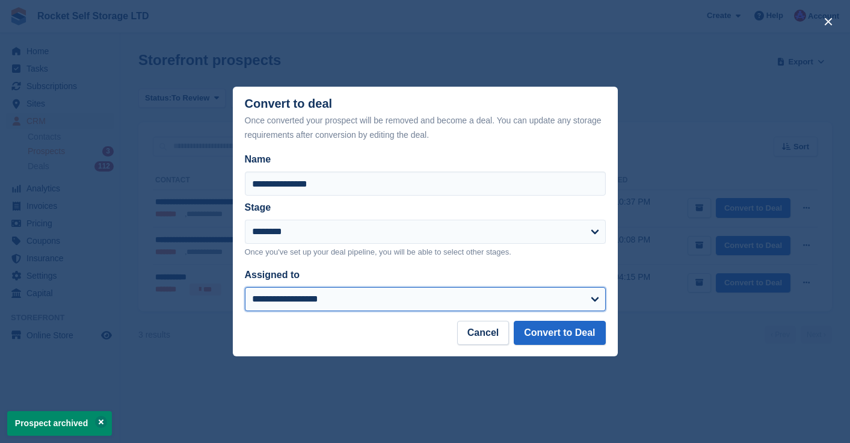
click at [341, 291] on select "**********" at bounding box center [425, 299] width 361 height 24
select select "****"
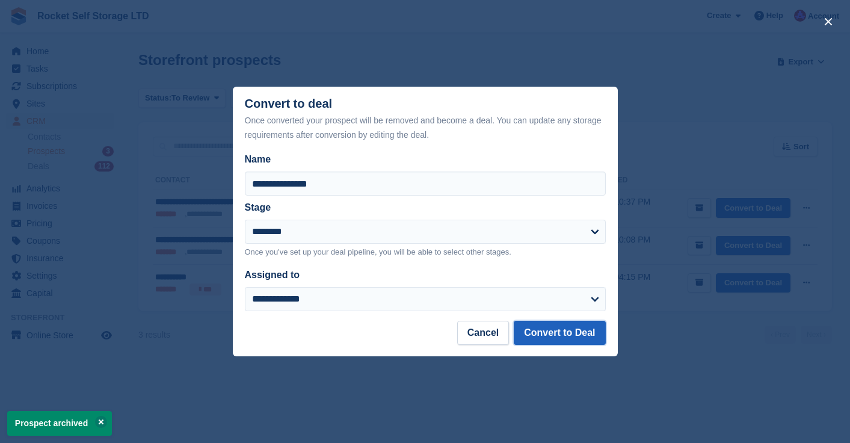
click at [557, 337] on button "Convert to Deal" at bounding box center [559, 333] width 91 height 24
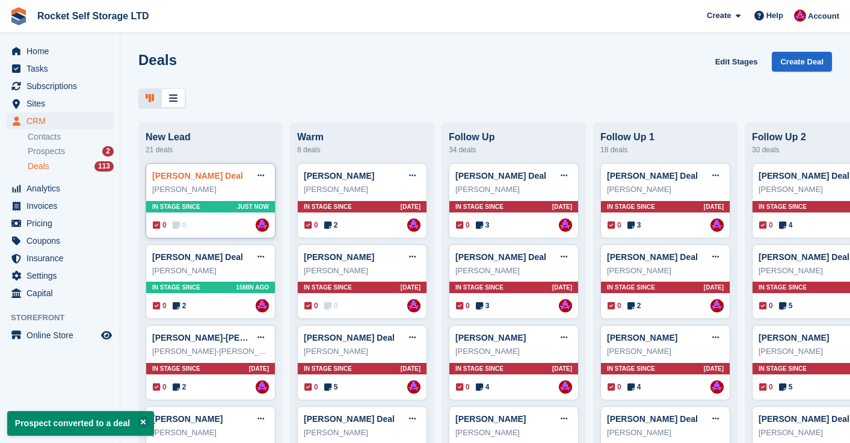
click at [188, 180] on link "[PERSON_NAME] Deal" at bounding box center [197, 176] width 91 height 10
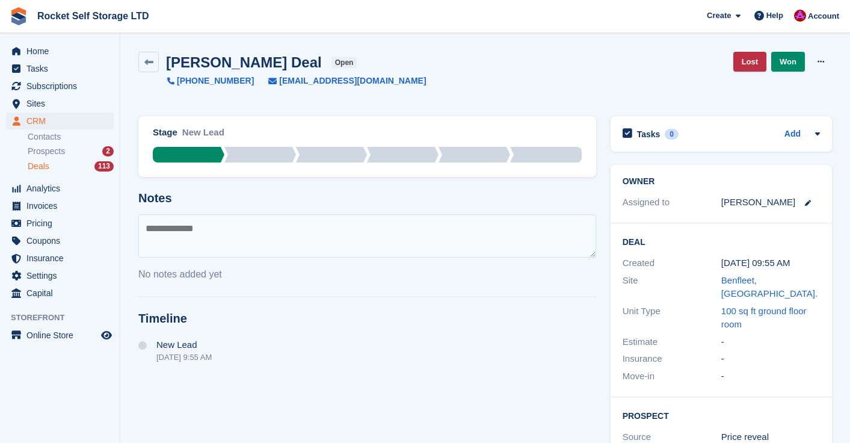
click at [309, 251] on textarea at bounding box center [367, 235] width 458 height 43
type textarea "***"
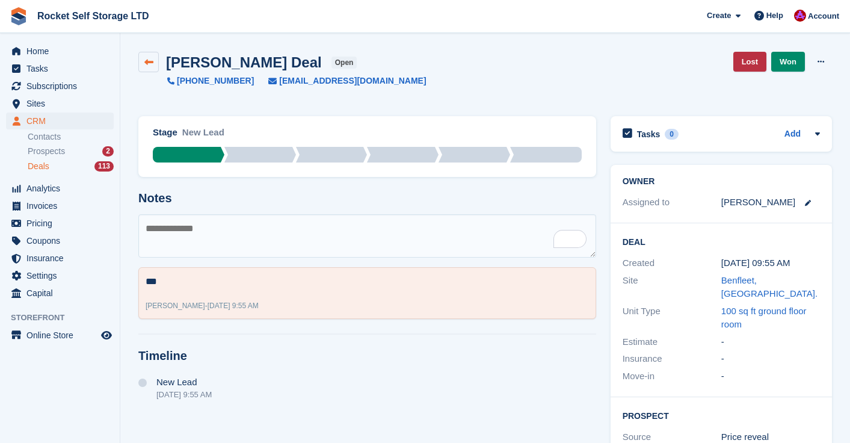
click at [146, 61] on icon at bounding box center [148, 62] width 9 height 9
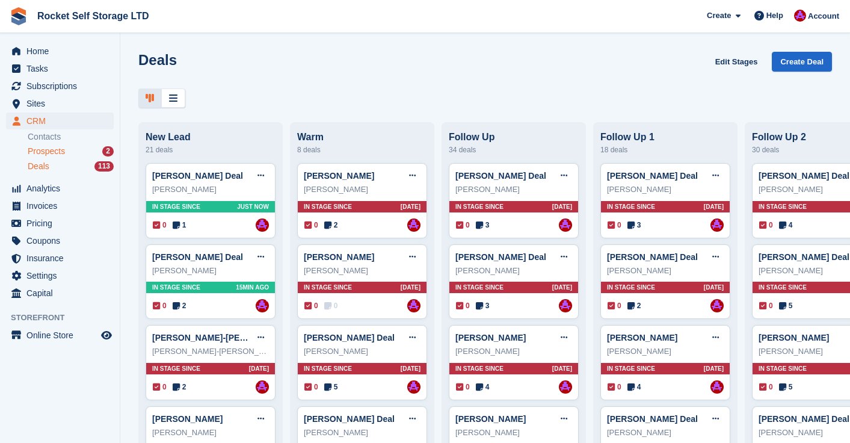
click at [47, 154] on span "Prospects" at bounding box center [46, 151] width 37 height 11
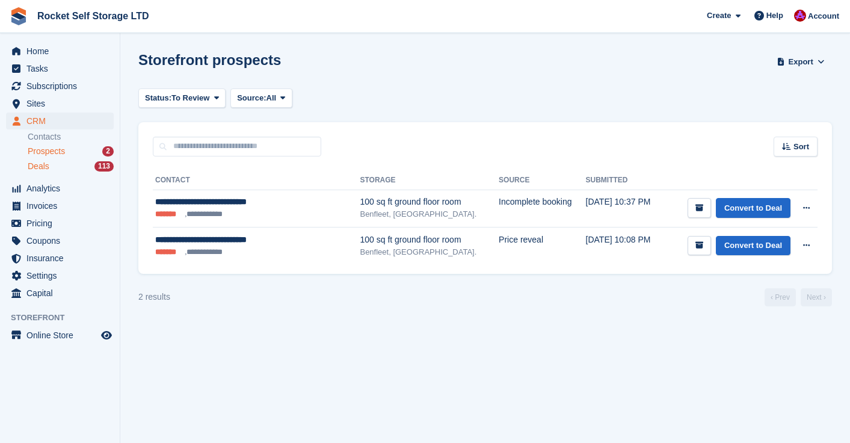
click at [45, 159] on li "Deals 113" at bounding box center [74, 166] width 92 height 14
click at [44, 166] on span "Deals" at bounding box center [39, 166] width 22 height 11
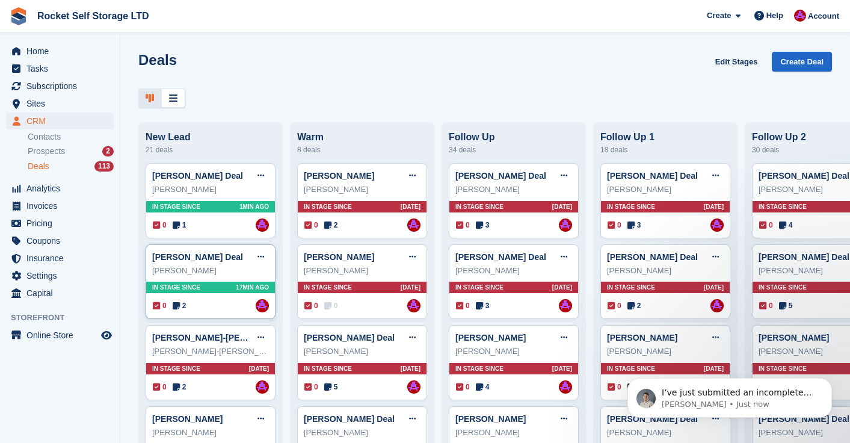
click at [196, 262] on div "[PERSON_NAME] Deal Edit deal [PERSON_NAME] as won [PERSON_NAME] as lost Delete …" at bounding box center [210, 257] width 117 height 18
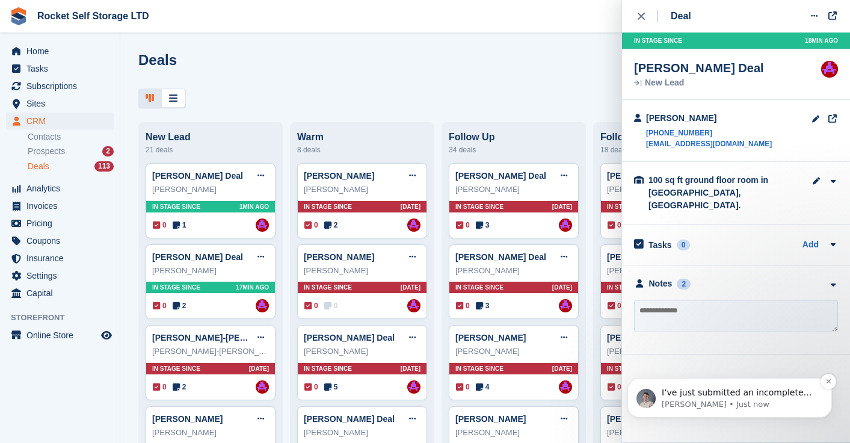
click at [763, 395] on p "I’ve just submitted an incomplete booking prospect, so we will see if you recei…" at bounding box center [739, 393] width 155 height 12
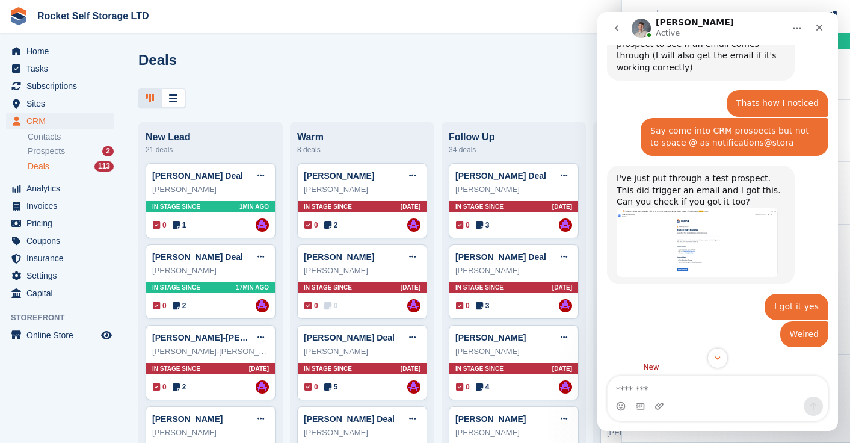
scroll to position [1060, 0]
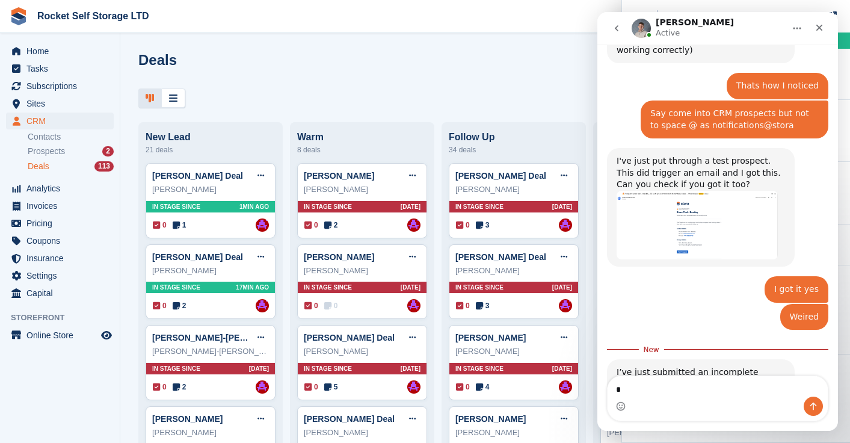
type textarea "**"
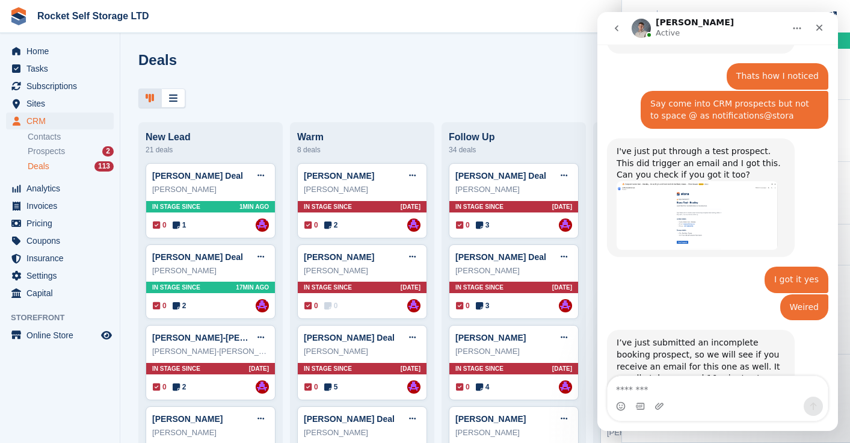
scroll to position [1076, 0]
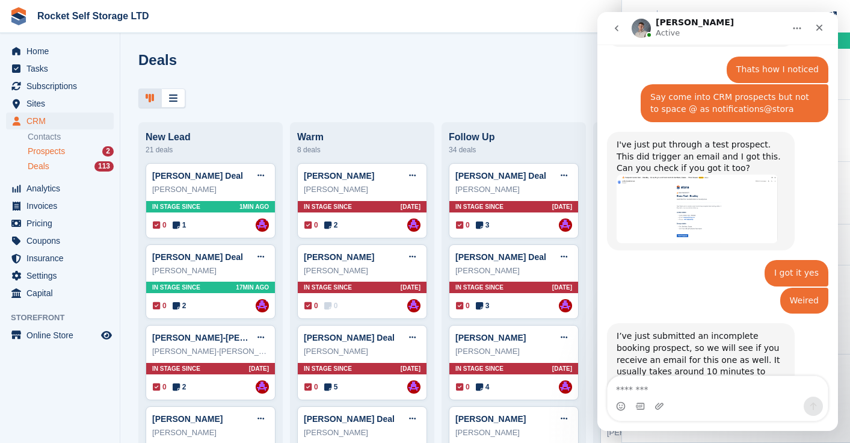
click at [45, 153] on span "Prospects" at bounding box center [46, 151] width 37 height 11
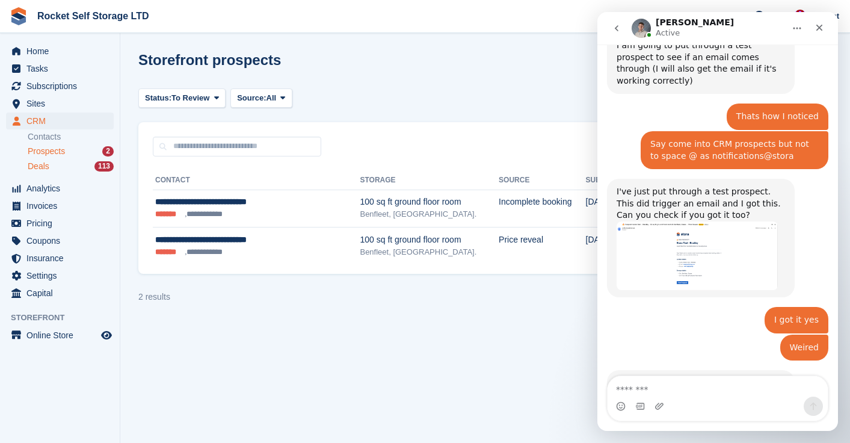
scroll to position [1076, 0]
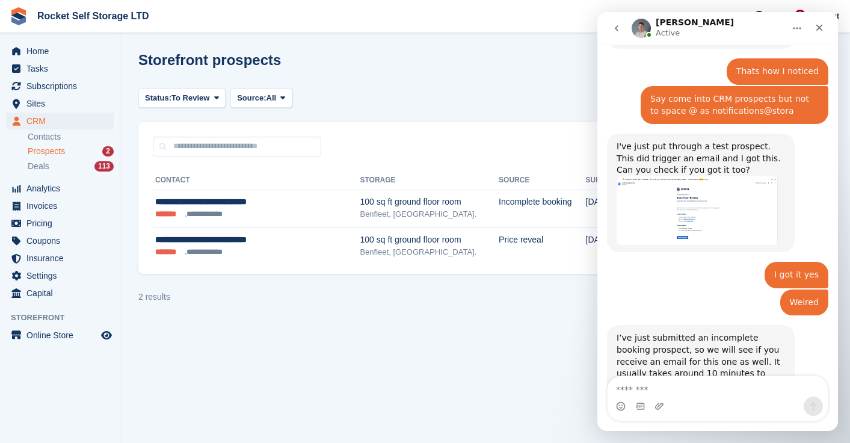
click at [673, 176] on img "Bradley says…" at bounding box center [697, 210] width 161 height 69
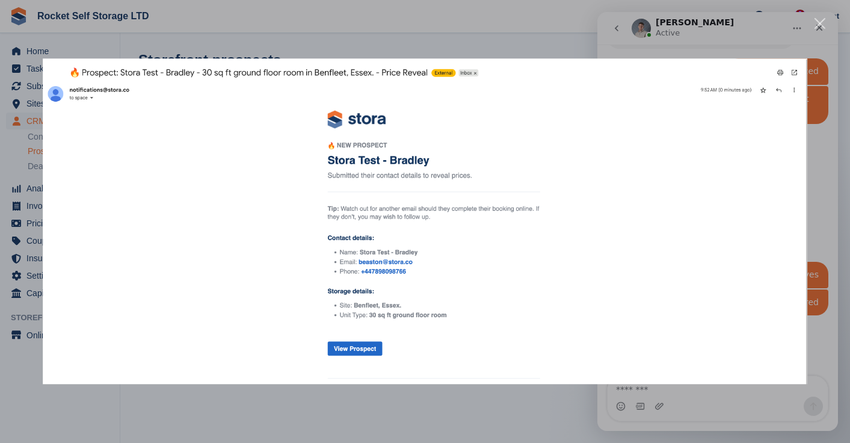
scroll to position [0, 0]
click at [823, 13] on div "Intercom messenger" at bounding box center [425, 221] width 850 height 443
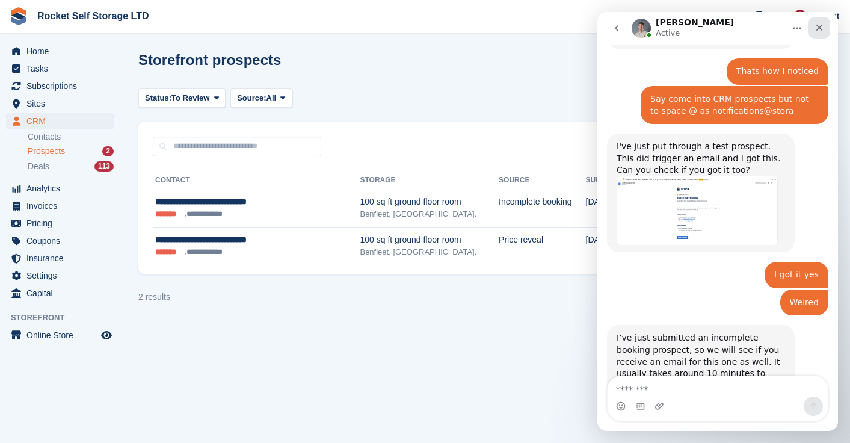
click at [822, 23] on icon "Close" at bounding box center [820, 28] width 10 height 10
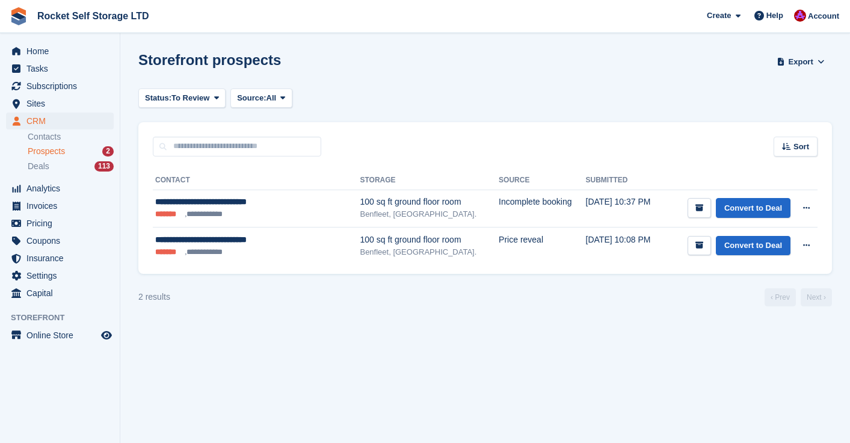
scroll to position [1076, 0]
click at [39, 167] on span "Deals" at bounding box center [39, 166] width 22 height 11
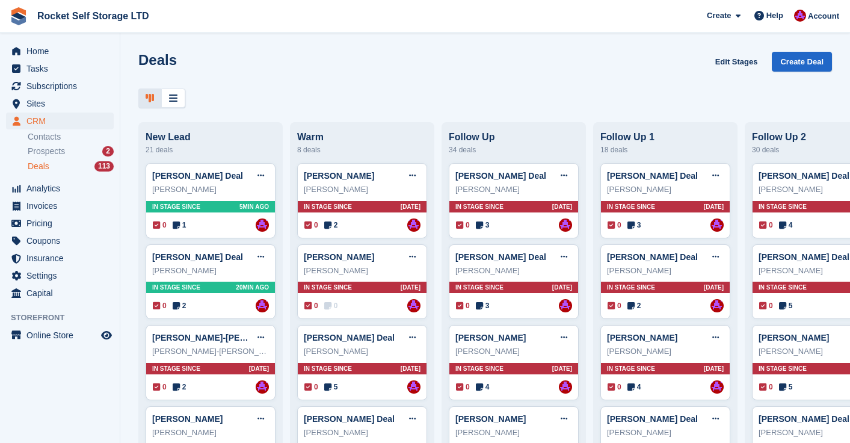
click at [200, 246] on div "[PERSON_NAME] Deal Edit deal [PERSON_NAME] as won [PERSON_NAME] as lost Delete …" at bounding box center [211, 281] width 130 height 75
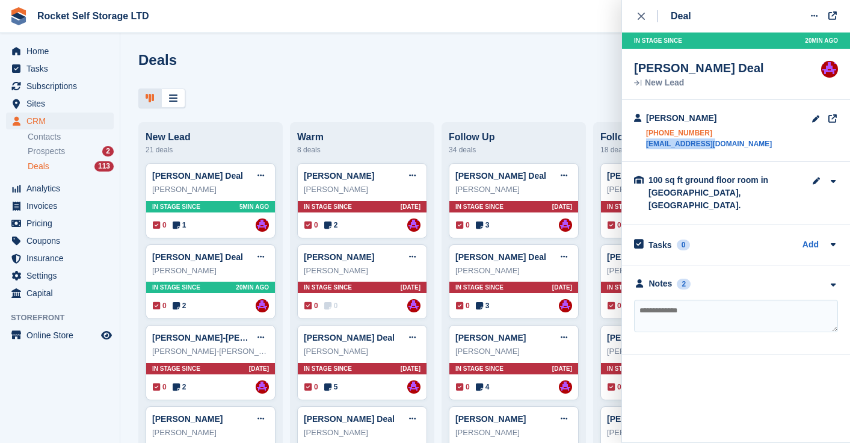
click at [712, 131] on link "[PHONE_NUMBER]" at bounding box center [709, 133] width 126 height 11
click at [641, 14] on icon "close" at bounding box center [641, 16] width 7 height 7
